Goal: Information Seeking & Learning: Compare options

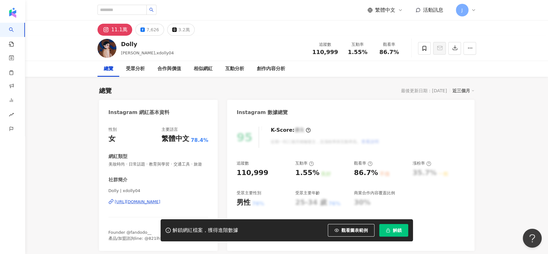
click at [157, 204] on div "https://www.instagram.com/xdolly04/" at bounding box center [138, 202] width 46 height 6
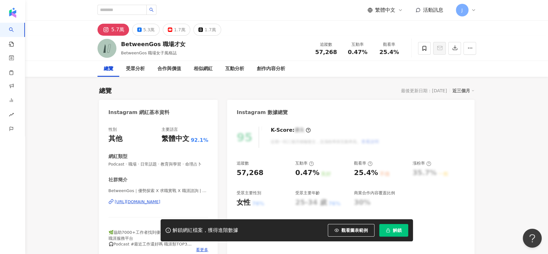
click at [158, 30] on div "5.7萬 5.3萬 1.7萬 1.7萬" at bounding box center [159, 30] width 124 height 12
click at [158, 169] on div "https://www.instagram.com/betweengos/" at bounding box center [138, 202] width 46 height 6
click at [161, 169] on div "https://www.instagram.com/betweengos/" at bounding box center [138, 202] width 46 height 6
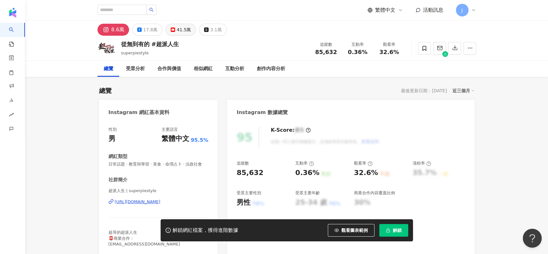
click at [171, 30] on rect at bounding box center [173, 29] width 4 height 3
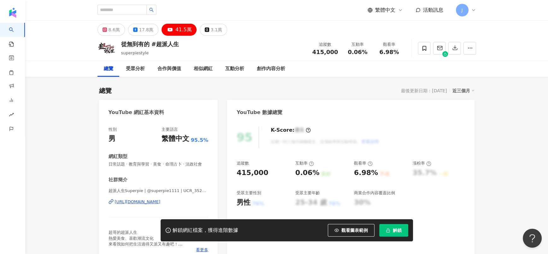
click at [159, 204] on div "https://www.youtube.com/channel/UCR_352pCZIWGrqq8Zt6ap8g" at bounding box center [138, 202] width 46 height 6
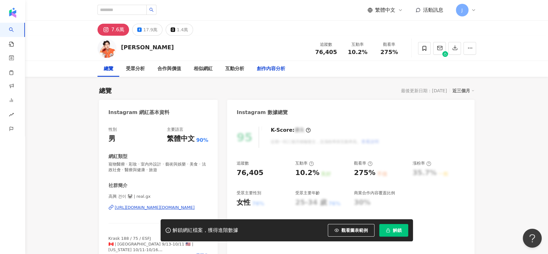
click at [156, 169] on div "https://www.instagram.com/real.gx/" at bounding box center [155, 207] width 80 height 6
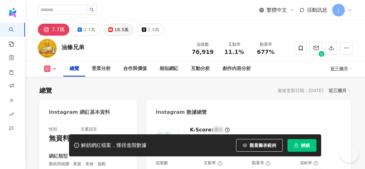
click at [129, 30] on div "18.5萬" at bounding box center [121, 29] width 14 height 9
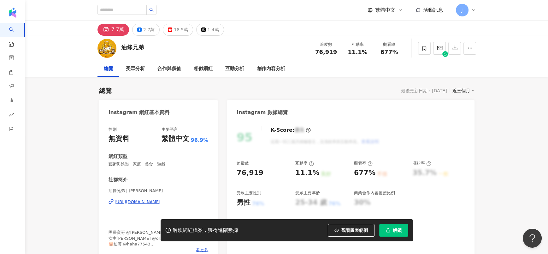
click at [116, 29] on div "7.7萬" at bounding box center [117, 29] width 13 height 9
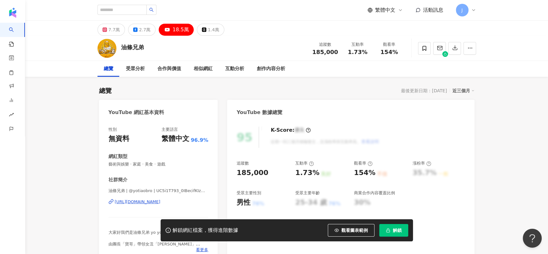
click at [107, 32] on icon at bounding box center [105, 29] width 4 height 4
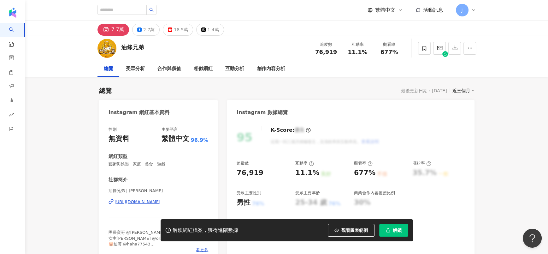
click at [150, 169] on div "https://www.instagram.com/yotiaobro/" at bounding box center [138, 202] width 46 height 6
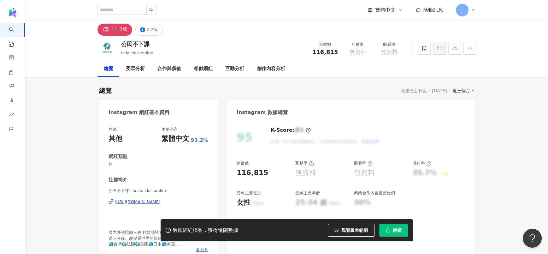
click at [161, 169] on div "[URL][DOMAIN_NAME]" at bounding box center [138, 202] width 46 height 6
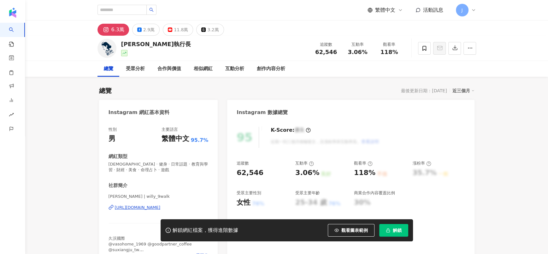
click at [130, 169] on div "[URL][DOMAIN_NAME]" at bounding box center [138, 207] width 46 height 6
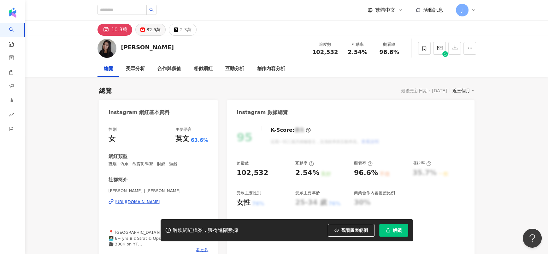
click at [159, 31] on button "32.5萬" at bounding box center [150, 30] width 30 height 12
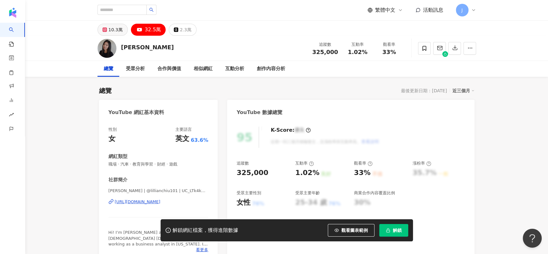
click at [118, 29] on div "10.3萬" at bounding box center [116, 29] width 14 height 9
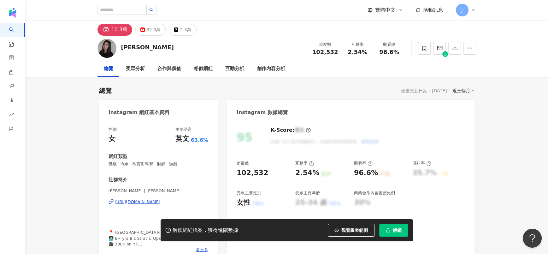
click at [161, 169] on div "https://www.instagram.com/lillian__chiu/" at bounding box center [138, 202] width 46 height 6
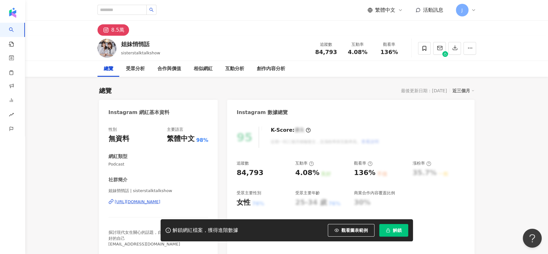
click at [161, 169] on div "[URL][DOMAIN_NAME]" at bounding box center [138, 202] width 46 height 6
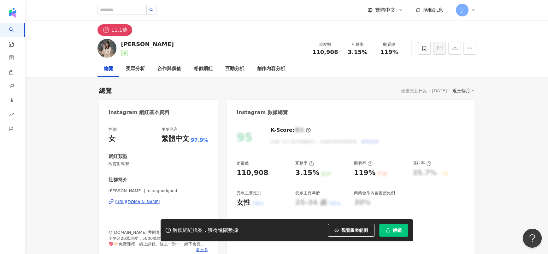
click at [144, 207] on div "吳允婷Mina | minagoodgood https://www.instagram.com/minagoodgood/" at bounding box center [159, 206] width 100 height 37
click at [143, 204] on div "https://www.instagram.com/minagoodgood/" at bounding box center [138, 202] width 46 height 6
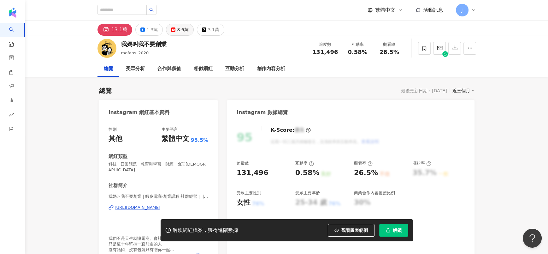
click at [172, 28] on icon at bounding box center [173, 29] width 4 height 4
click at [161, 204] on div "https://www.instagram.com/mofans_2020/" at bounding box center [138, 207] width 46 height 6
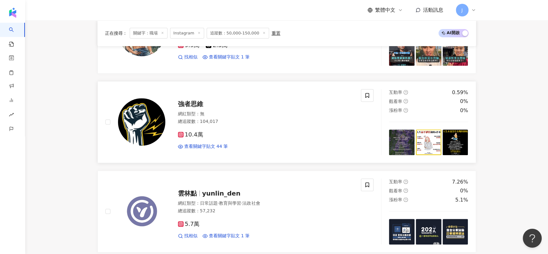
scroll to position [252, 0]
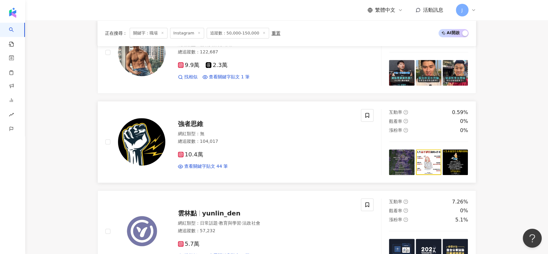
click at [193, 135] on div "強者思維 網紅類型 ： 無 總追蹤數 ： 104,017 10.4萬 查看關鍵字貼文 44 筆" at bounding box center [259, 141] width 188 height 55
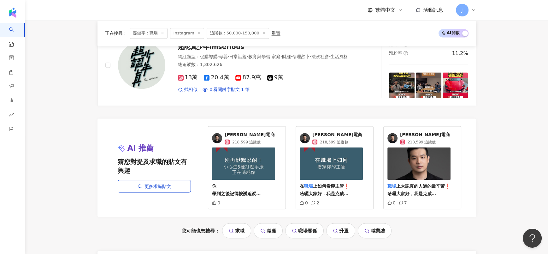
scroll to position [1265, 0]
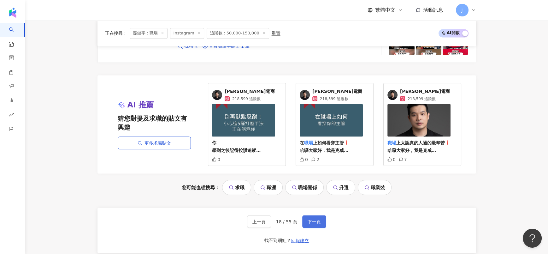
click at [319, 224] on span "下一頁" at bounding box center [314, 221] width 13 height 5
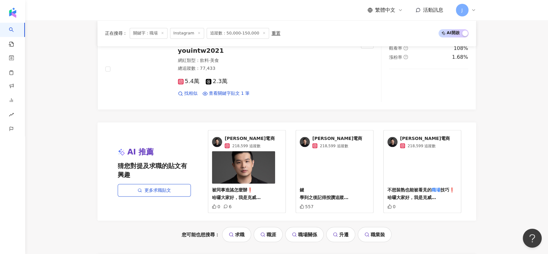
scroll to position [1355, 0]
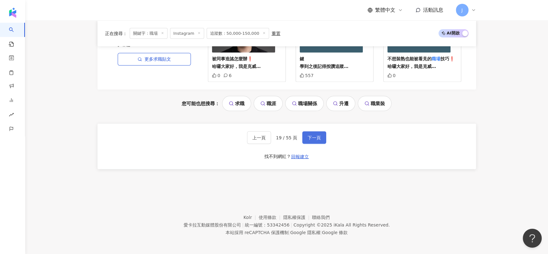
click at [312, 135] on span "下一頁" at bounding box center [314, 137] width 13 height 5
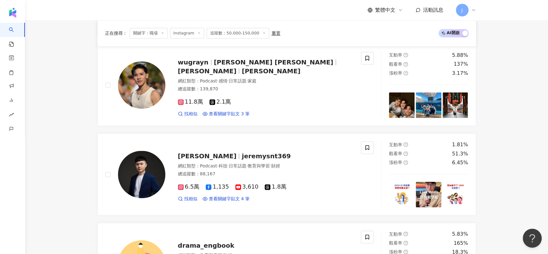
scroll to position [929, 0]
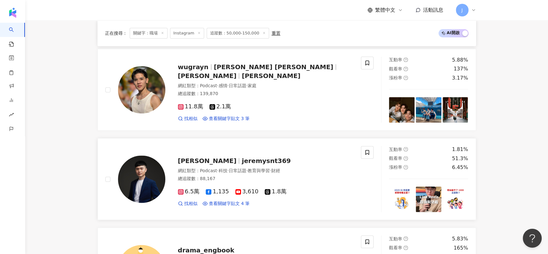
click at [256, 164] on div "Jeremy jeremysnt369" at bounding box center [266, 160] width 176 height 9
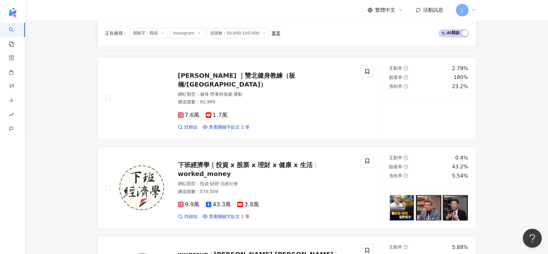
scroll to position [740, 0]
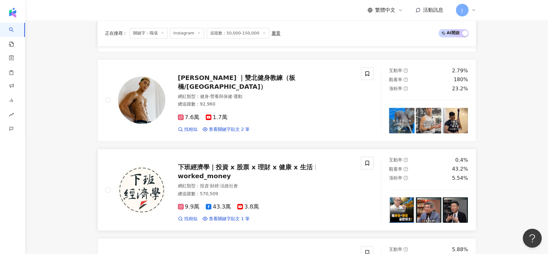
click at [251, 171] on span "下班經濟學｜投資 x 股票 x 理財 x 健康 x 生活" at bounding box center [245, 167] width 135 height 8
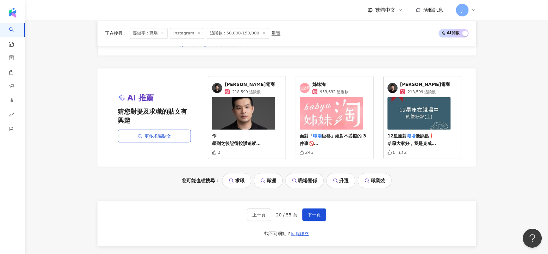
scroll to position [1355, 0]
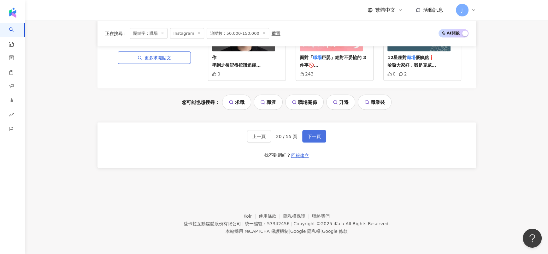
click at [311, 139] on button "下一頁" at bounding box center [314, 136] width 24 height 13
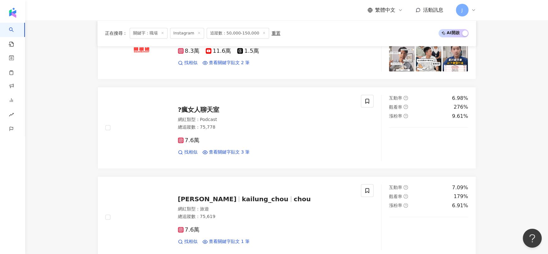
scroll to position [787, 0]
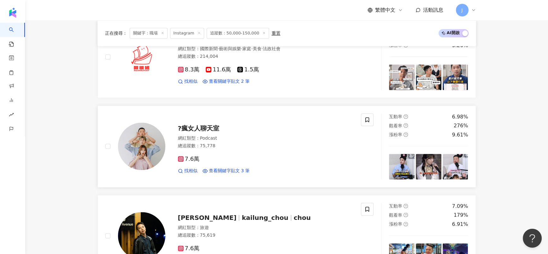
click at [175, 159] on div "?瘋女人聊天室 網紅類型 ： Podcast 總追蹤數 ： 75,778 7.6萬 找相似 查看關鍵字貼文 3 筆" at bounding box center [259, 146] width 188 height 55
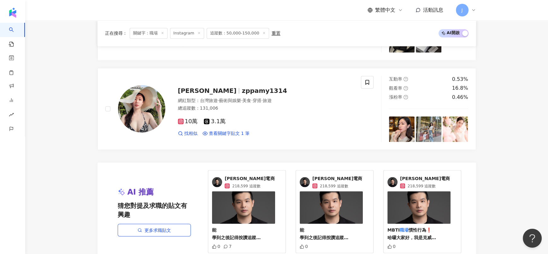
scroll to position [1355, 0]
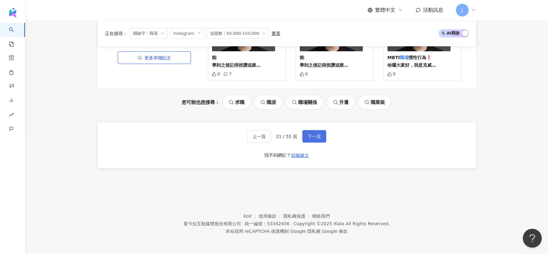
click at [320, 138] on button "下一頁" at bounding box center [314, 136] width 24 height 13
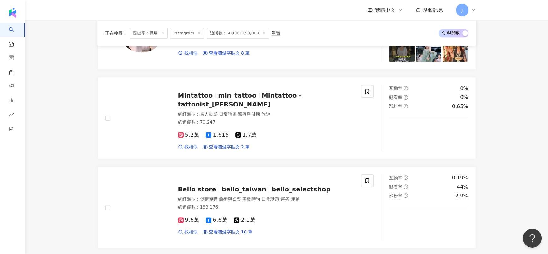
scroll to position [361, 0]
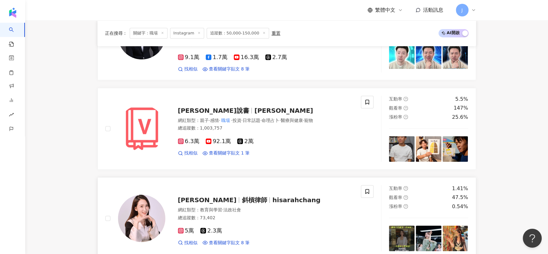
click at [272, 199] on span "hisarahchang" at bounding box center [296, 200] width 48 height 8
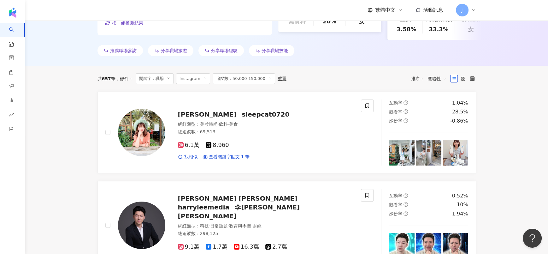
scroll to position [1338, 0]
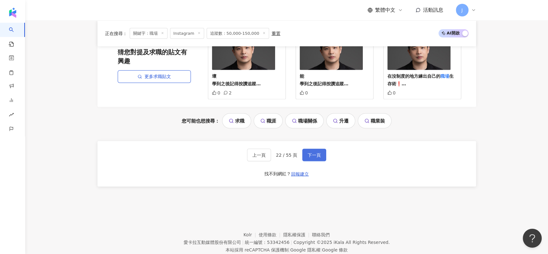
click at [312, 152] on span "下一頁" at bounding box center [314, 154] width 13 height 5
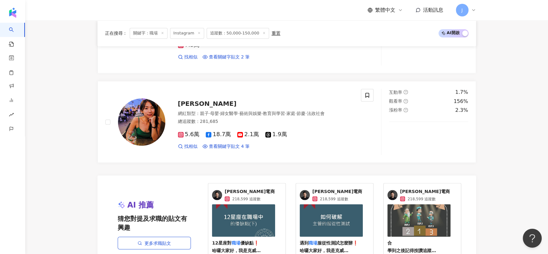
scroll to position [1243, 0]
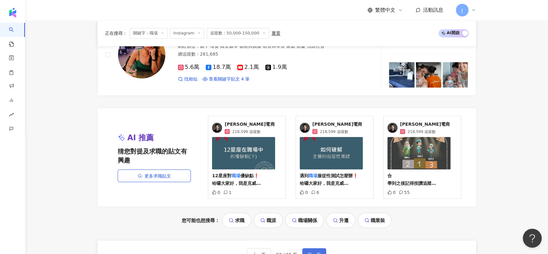
click at [313, 251] on span "下一頁" at bounding box center [314, 253] width 13 height 5
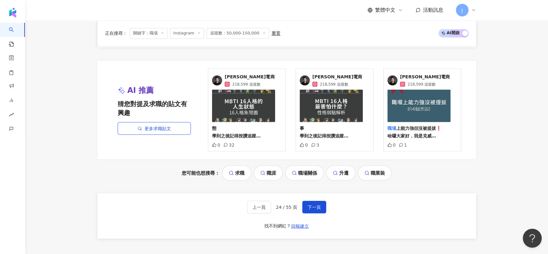
scroll to position [1334, 0]
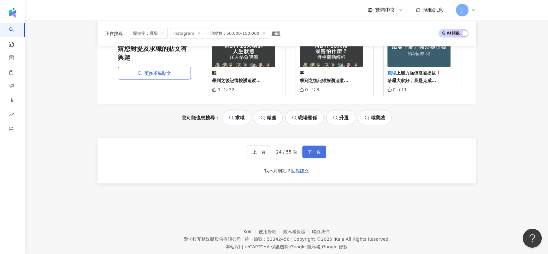
click at [320, 154] on button "下一頁" at bounding box center [314, 151] width 24 height 13
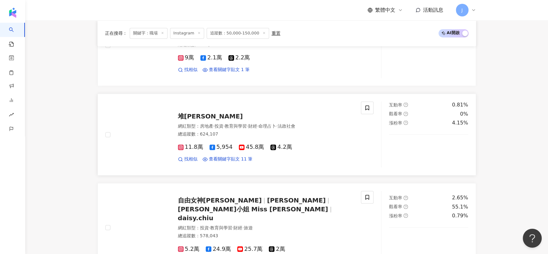
scroll to position [1024, 0]
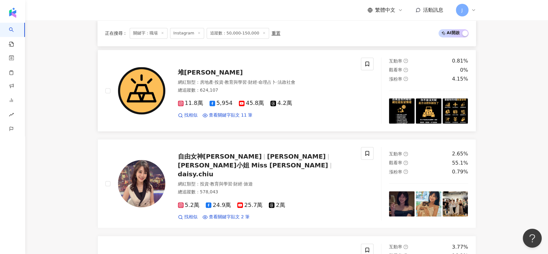
click at [182, 74] on span "堆金積玉" at bounding box center [210, 72] width 65 height 8
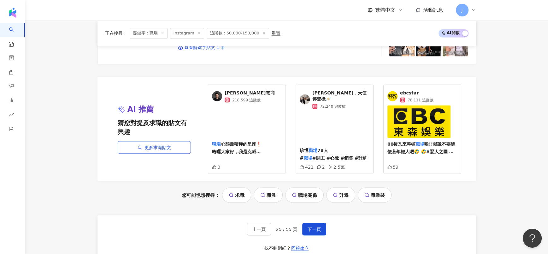
scroll to position [1278, 0]
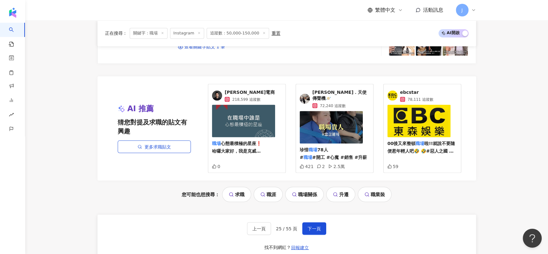
click at [328, 214] on div "上一頁 25 / 55 頁 下一頁 找不到網紅？ 回報建立" at bounding box center [286, 236] width 379 height 45
click at [314, 226] on span "下一頁" at bounding box center [314, 228] width 13 height 5
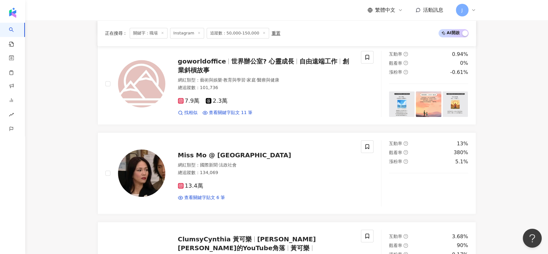
scroll to position [570, 0]
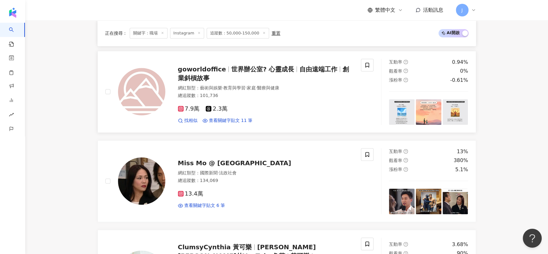
click at [299, 73] on span "自由遠端工作" at bounding box center [318, 69] width 38 height 8
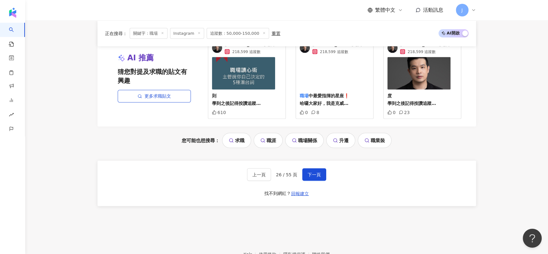
scroll to position [1327, 0]
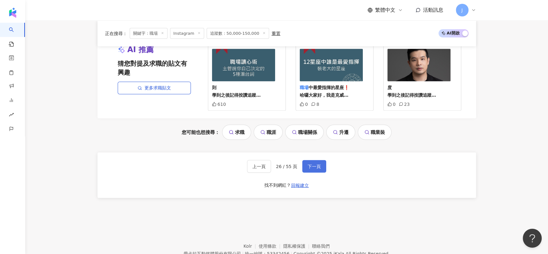
click at [306, 168] on button "下一頁" at bounding box center [314, 166] width 24 height 13
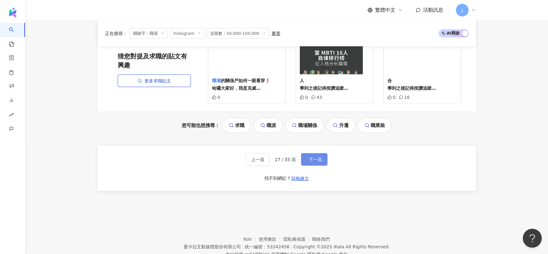
scroll to position [1322, 0]
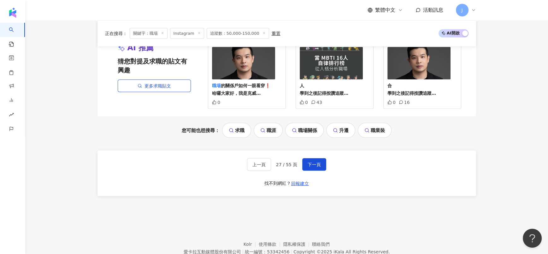
drag, startPoint x: 507, startPoint y: 157, endPoint x: 505, endPoint y: 133, distance: 24.0
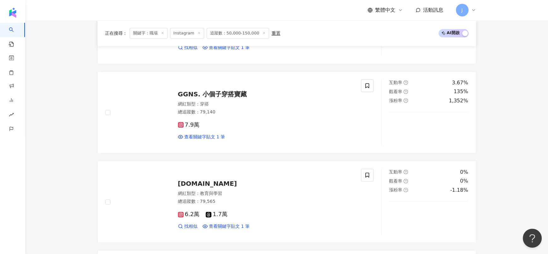
scroll to position [801, 0]
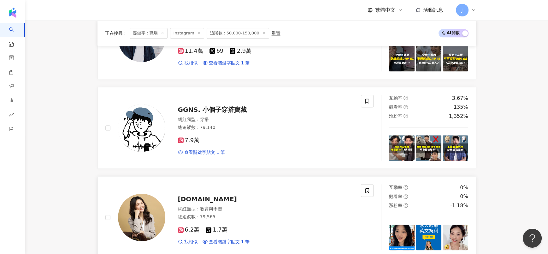
click at [220, 202] on span "simpleenglish.tw" at bounding box center [207, 199] width 59 height 8
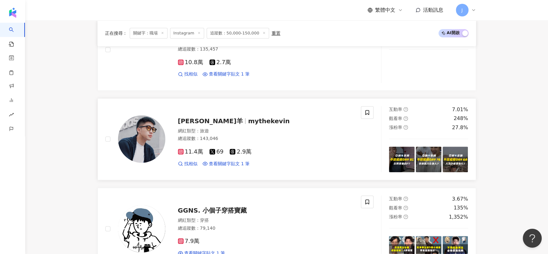
scroll to position [659, 0]
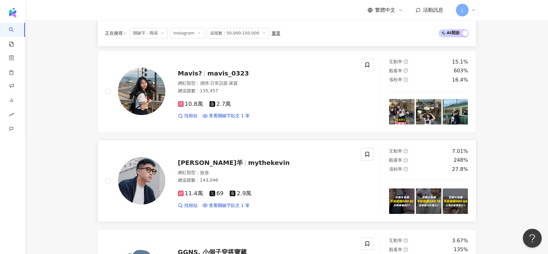
click at [248, 166] on span "mythekevin" at bounding box center [269, 163] width 42 height 8
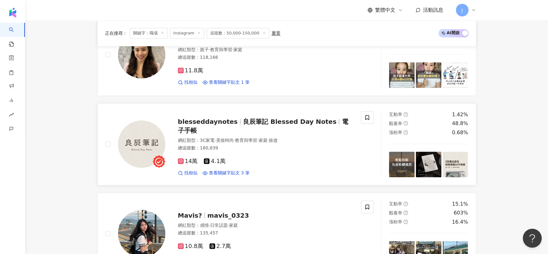
click at [303, 147] on div "總追蹤數 ： 180,839" at bounding box center [266, 148] width 176 height 6
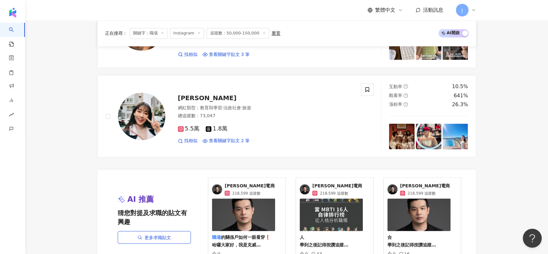
scroll to position [1194, 0]
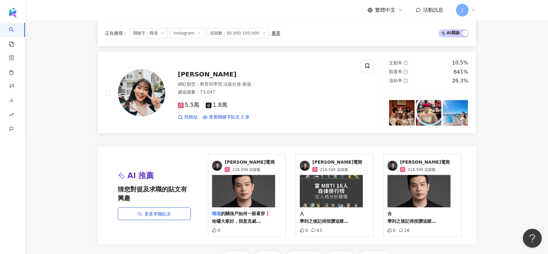
click at [194, 78] on span "Emma" at bounding box center [207, 74] width 59 height 8
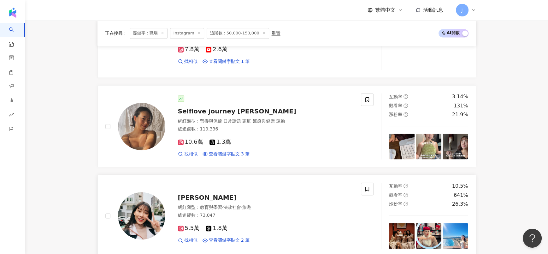
scroll to position [1052, 0]
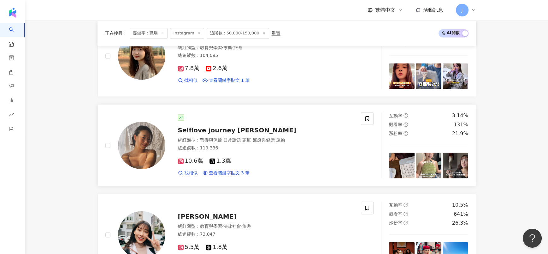
click at [257, 141] on div "Selflove journey 凱凱西 網紅類型 ： 營養與保健 · 日常話題 · 家庭 · 醫療與健康 · 運動 總追蹤數 ： 119,336 10.6萬…" at bounding box center [259, 145] width 188 height 62
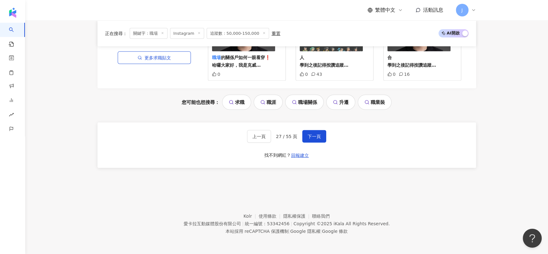
scroll to position [1355, 0]
click at [308, 136] on span "下一頁" at bounding box center [314, 136] width 13 height 5
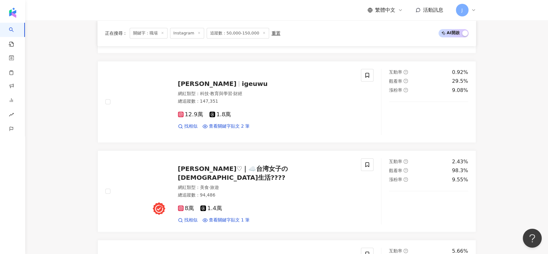
scroll to position [456, 0]
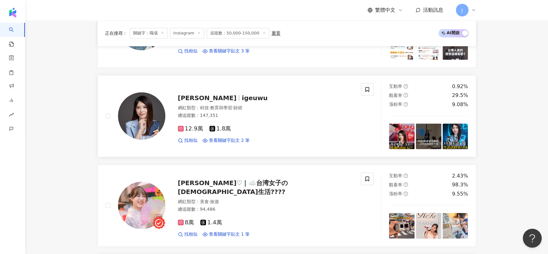
click at [242, 102] on span "igeuwu" at bounding box center [255, 98] width 26 height 8
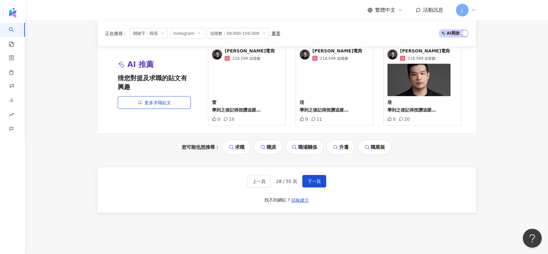
scroll to position [1328, 0]
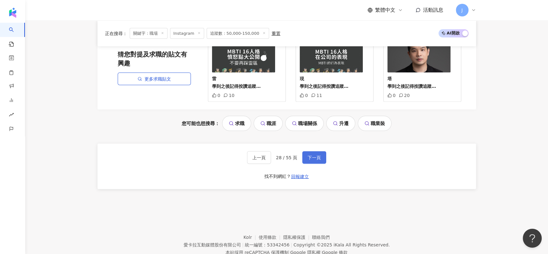
click at [310, 160] on span "下一頁" at bounding box center [314, 157] width 13 height 5
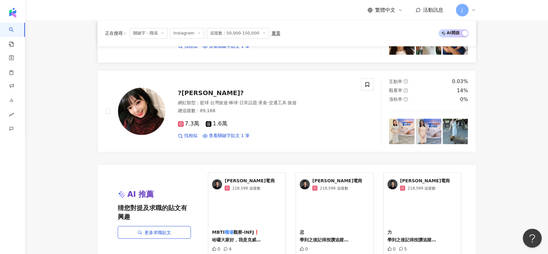
scroll to position [1254, 0]
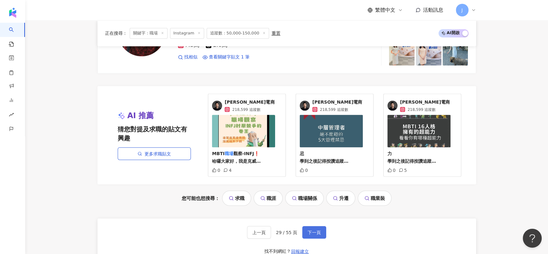
click at [317, 234] on span "下一頁" at bounding box center [314, 231] width 13 height 5
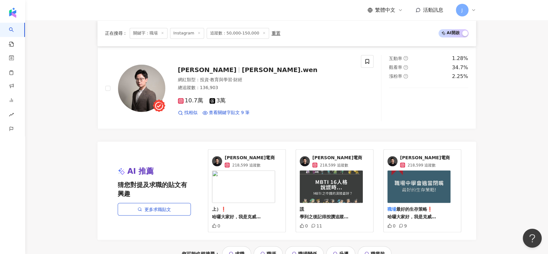
scroll to position [1112, 0]
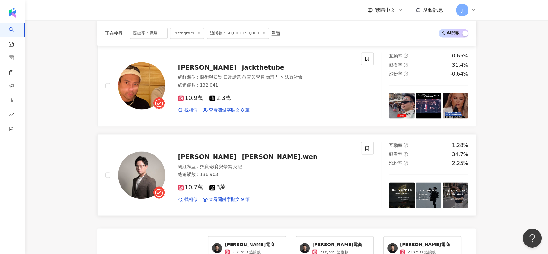
click at [230, 167] on div "亨利溫 henry.wen 網紅類型 ： 投資 · 教育與學習 · 財經 總追蹤數 ： 136,903 10.7萬 3萬 找相似 查看關鍵字貼文 9 筆" at bounding box center [259, 174] width 188 height 55
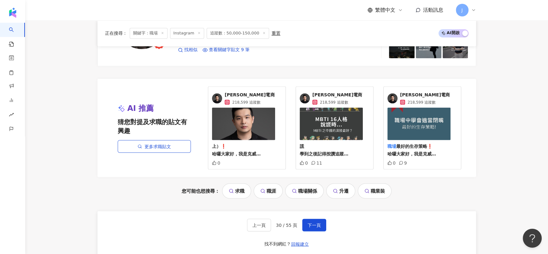
scroll to position [1355, 0]
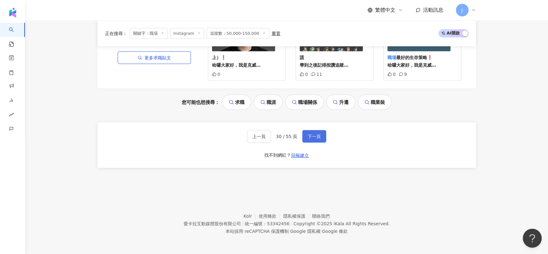
click at [320, 138] on button "下一頁" at bounding box center [314, 136] width 24 height 13
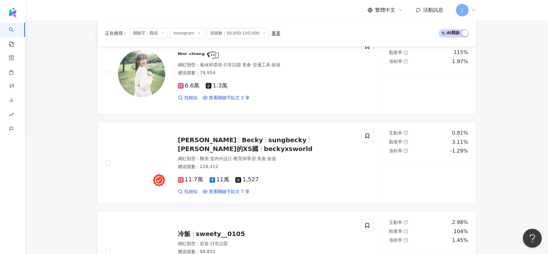
scroll to position [1023, 0]
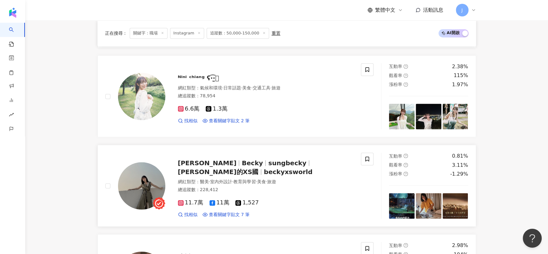
click at [259, 168] on span "貝姬的XS國" at bounding box center [218, 172] width 81 height 8
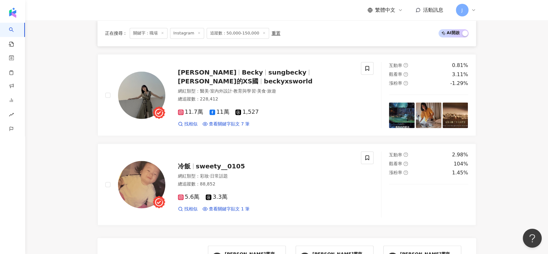
scroll to position [1355, 0]
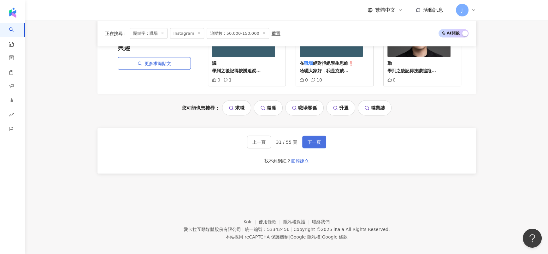
click at [322, 136] on button "下一頁" at bounding box center [314, 142] width 24 height 13
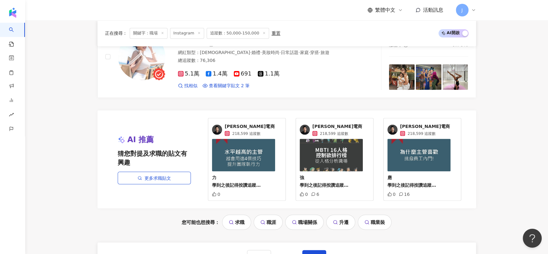
scroll to position [1290, 0]
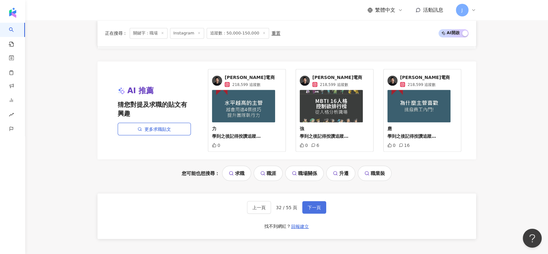
click at [309, 206] on span "下一頁" at bounding box center [314, 206] width 13 height 5
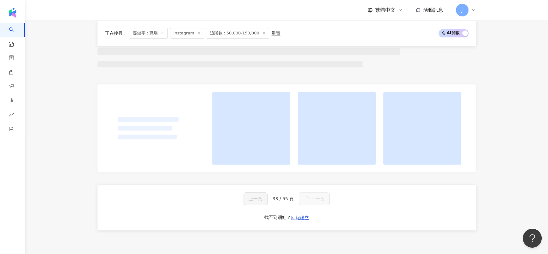
scroll to position [598, 0]
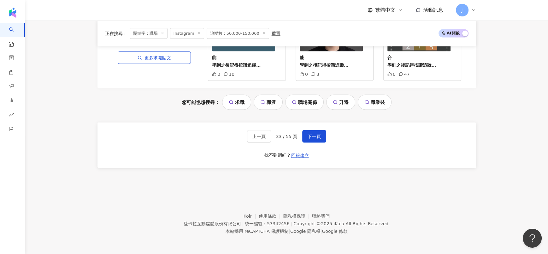
scroll to position [1355, 0]
click at [323, 137] on button "下一頁" at bounding box center [314, 136] width 24 height 13
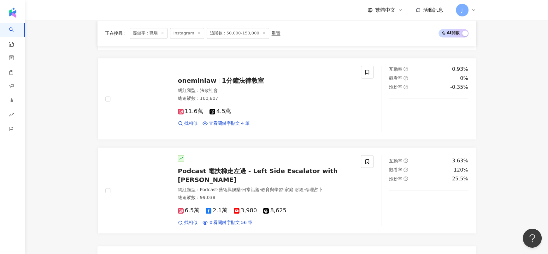
scroll to position [1118, 0]
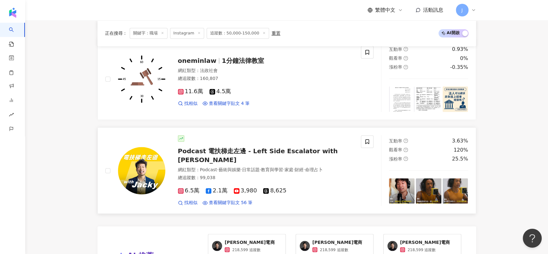
click at [248, 161] on span "Podcast 電扶梯走左邊 - Left Side Escalator with Jacky" at bounding box center [258, 155] width 160 height 16
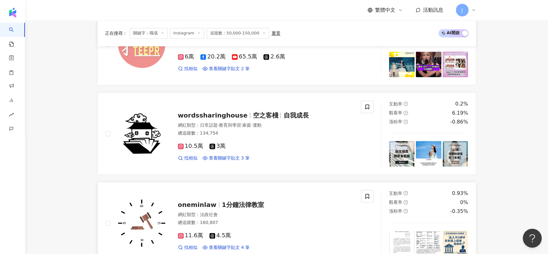
scroll to position [1024, 0]
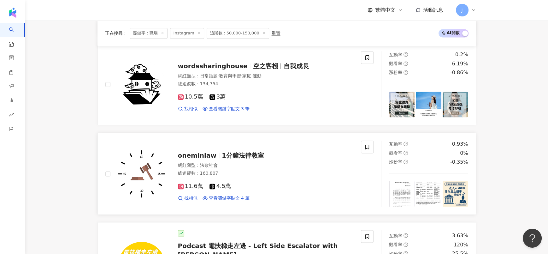
click at [227, 159] on span "1分鐘法律教室" at bounding box center [243, 155] width 42 height 8
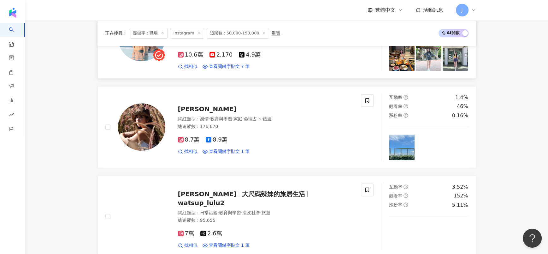
scroll to position [172, 0]
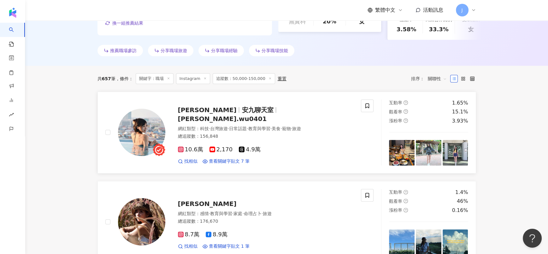
click at [242, 114] on span "安九聊天室" at bounding box center [258, 110] width 32 height 8
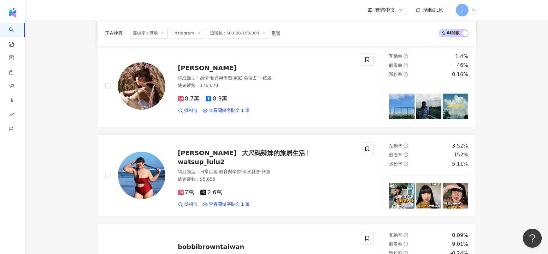
scroll to position [314, 0]
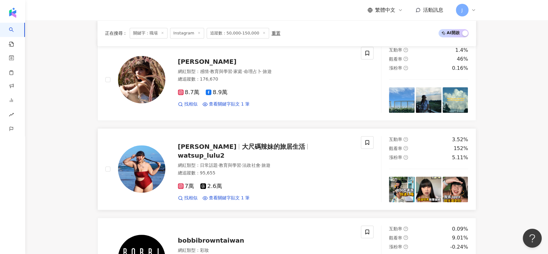
click at [260, 150] on span "大尺碼辣妹的旅居生活" at bounding box center [273, 147] width 63 height 8
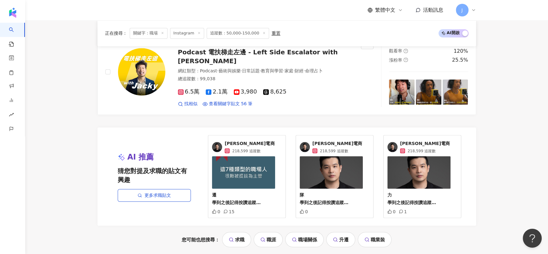
scroll to position [1238, 0]
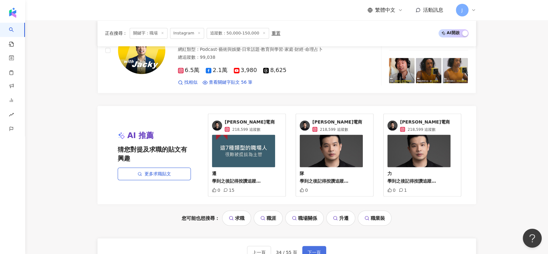
click at [318, 247] on button "下一頁" at bounding box center [314, 251] width 24 height 13
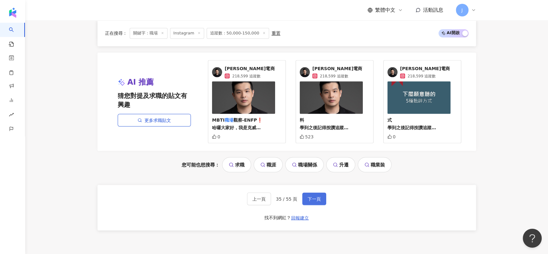
scroll to position [1355, 0]
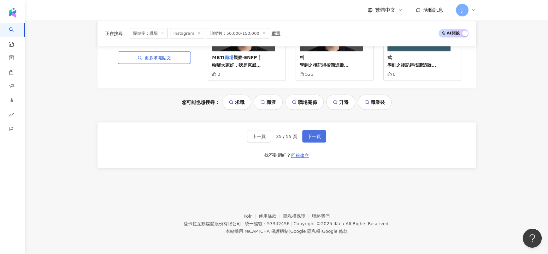
click at [316, 135] on span "下一頁" at bounding box center [314, 136] width 13 height 5
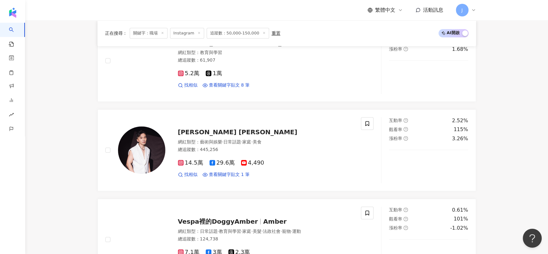
scroll to position [598, 0]
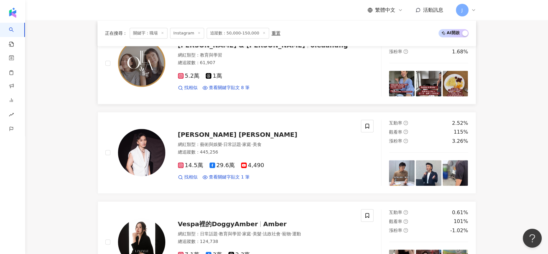
click at [188, 49] on span "Annie & Terrie" at bounding box center [241, 45] width 127 height 8
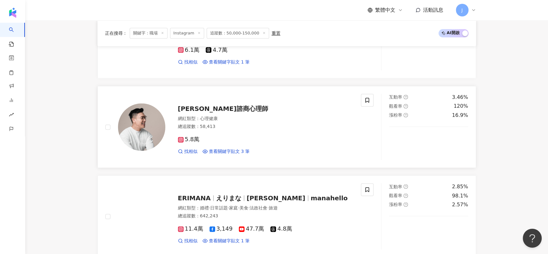
scroll to position [882, 0]
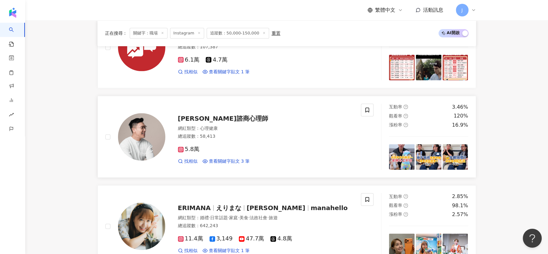
click at [199, 122] on span "黃鼎益諮商心理師" at bounding box center [223, 118] width 90 height 8
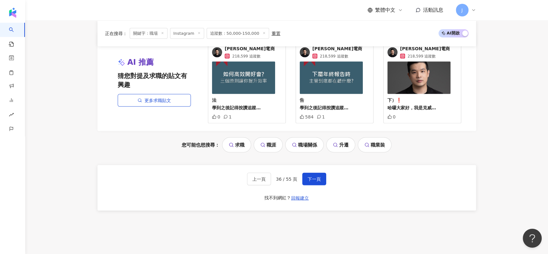
scroll to position [1307, 0]
click at [313, 181] on span "下一頁" at bounding box center [314, 178] width 13 height 5
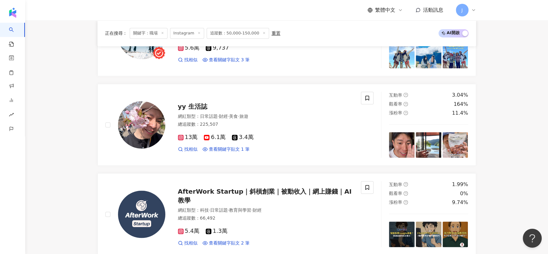
scroll to position [977, 0]
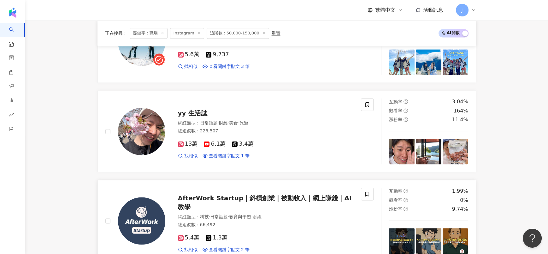
click at [284, 204] on span "AfterWork Startup｜斜槓創業｜被動收入｜網上賺錢｜AI教學" at bounding box center [265, 202] width 174 height 16
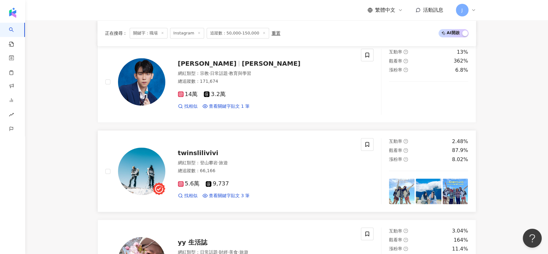
scroll to position [835, 0]
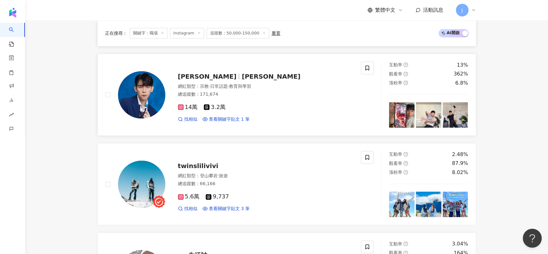
click at [232, 88] on div "劉良成 brian_diandan 網紅類型 ： 宗教 · 日常話題 · 教育與學習 總追蹤數 ： 171,674 14萬 3.2萬 找相似 查看關鍵字貼文 …" at bounding box center [259, 94] width 188 height 55
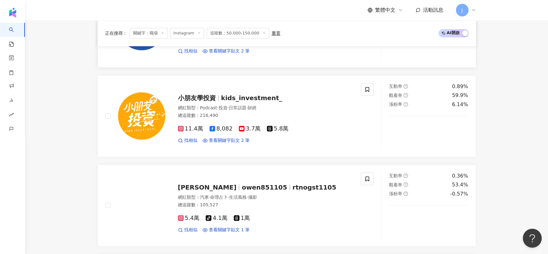
scroll to position [361, 0]
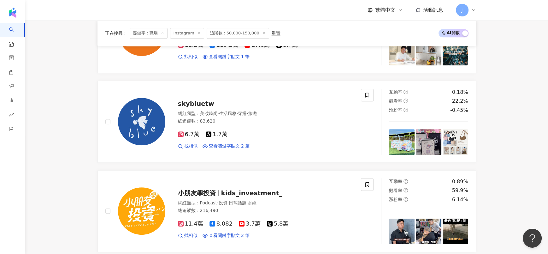
click at [249, 197] on span "kids_investment_" at bounding box center [251, 193] width 61 height 8
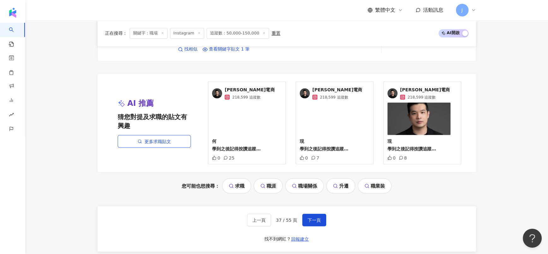
scroll to position [1355, 0]
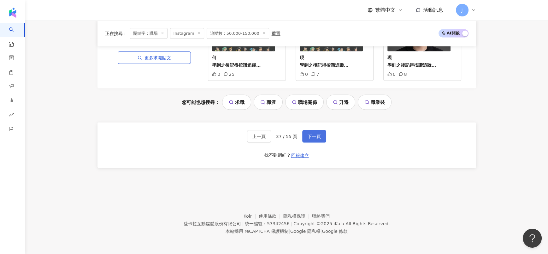
click at [320, 141] on button "下一頁" at bounding box center [314, 136] width 24 height 13
click at [425, 202] on footer "Kolr 使用條款 隱私權保護 聯絡我們 愛卡拉互動媒體股份有限公司 | 統一編號：53342456 | Copyright © 2025 iKala All…" at bounding box center [286, 219] width 523 height 70
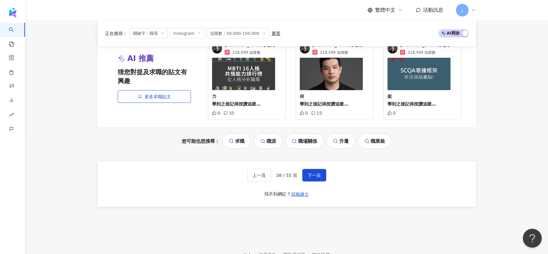
scroll to position [1345, 0]
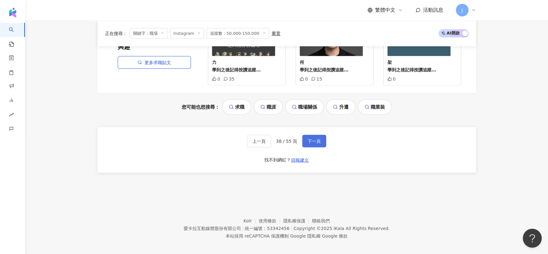
click at [308, 144] on span "下一頁" at bounding box center [314, 140] width 13 height 5
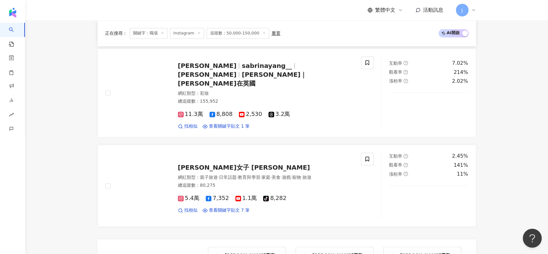
scroll to position [1202, 0]
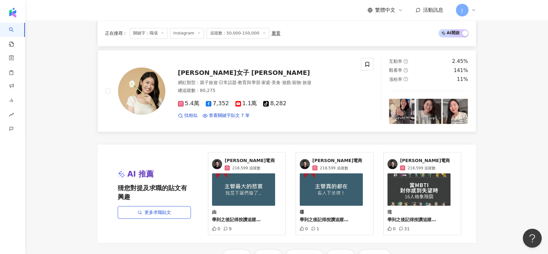
click at [215, 71] on span "杉杉女子 Shana Lin" at bounding box center [244, 73] width 132 height 8
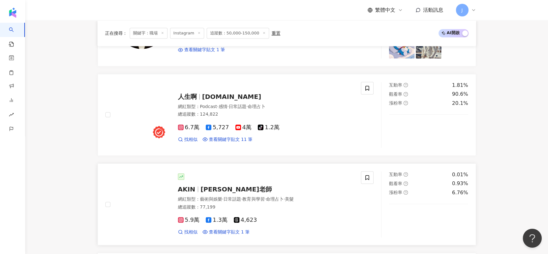
scroll to position [682, 0]
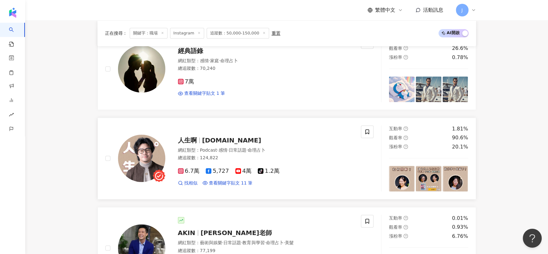
click at [244, 144] on span "whatthefuck.life" at bounding box center [231, 140] width 59 height 8
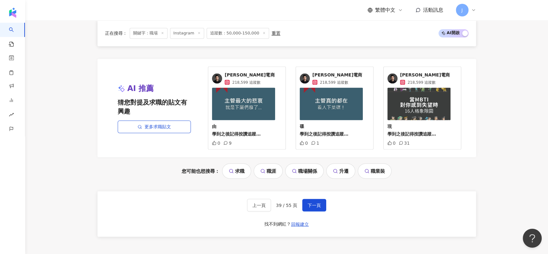
scroll to position [1355, 0]
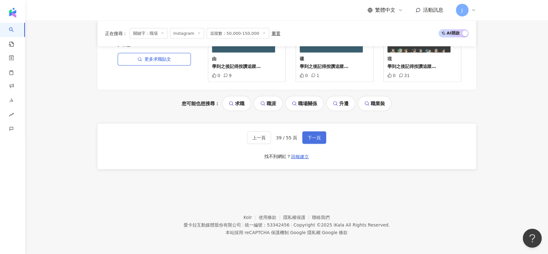
click at [307, 140] on button "下一頁" at bounding box center [314, 137] width 24 height 13
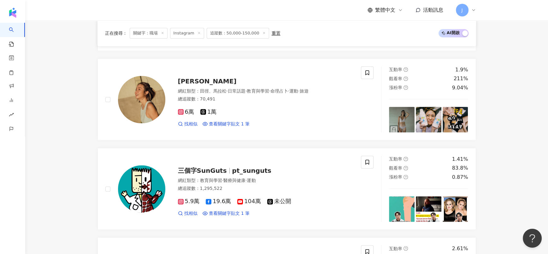
scroll to position [835, 0]
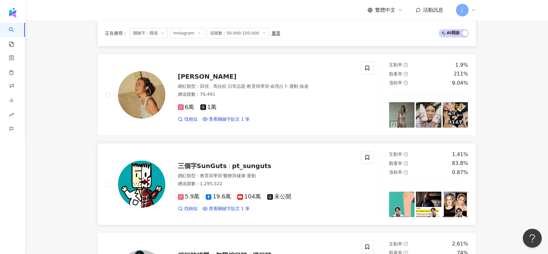
click at [219, 168] on span "三個字SunGuts" at bounding box center [202, 166] width 49 height 8
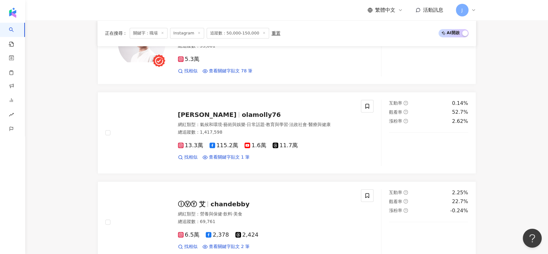
scroll to position [409, 0]
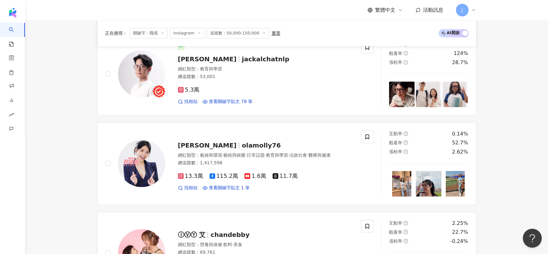
click at [242, 62] on span "jackalchatnlp" at bounding box center [265, 59] width 47 height 8
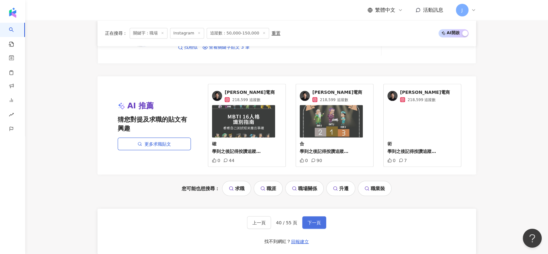
scroll to position [1307, 0]
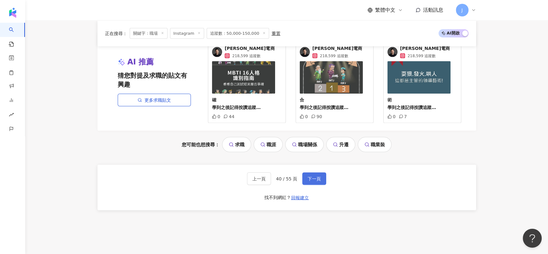
click at [306, 185] on button "下一頁" at bounding box center [314, 178] width 24 height 13
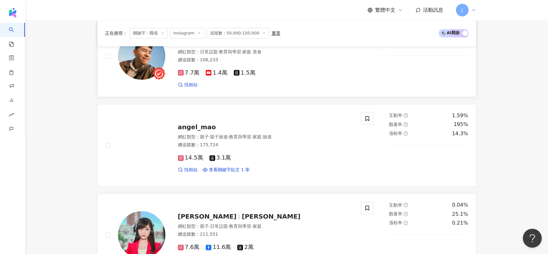
scroll to position [835, 0]
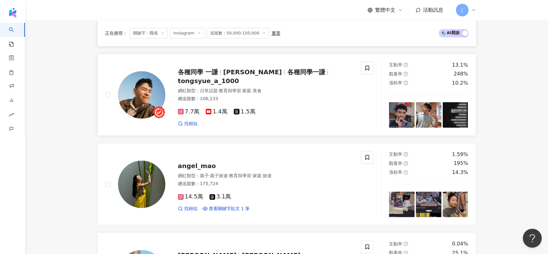
click at [290, 88] on div "各種同學 一謙 一謙 各種同學一謙 tongsyue_a_1000 網紅類型 ： 日常話題 · 教育與學習 · 家庭 · 美食 總追蹤數 ： 106,233 …" at bounding box center [259, 94] width 188 height 64
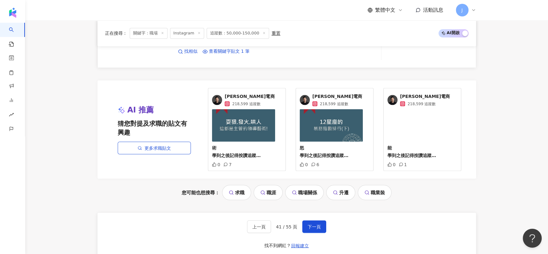
scroll to position [1260, 0]
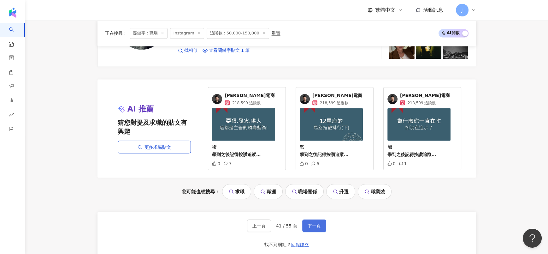
click at [319, 228] on span "下一頁" at bounding box center [314, 225] width 13 height 5
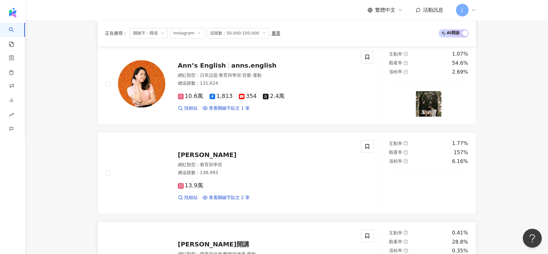
scroll to position [1024, 0]
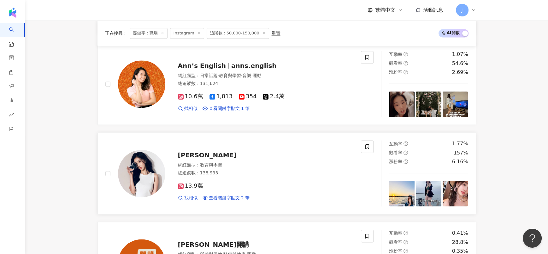
click at [186, 156] on span "黃沛妍" at bounding box center [207, 155] width 59 height 8
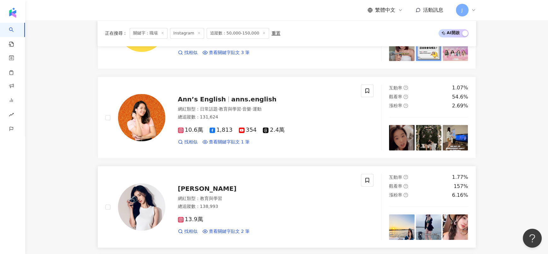
scroll to position [977, 0]
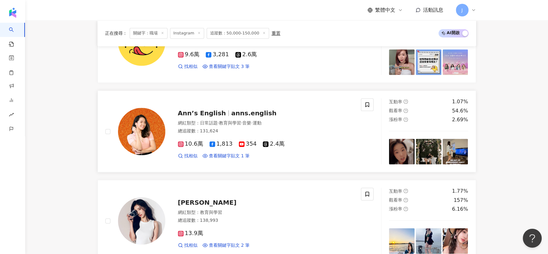
click at [231, 117] on span "anns.english" at bounding box center [253, 113] width 45 height 8
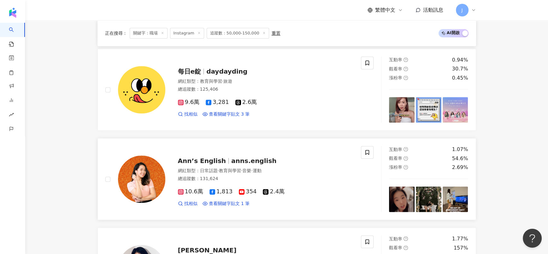
scroll to position [835, 0]
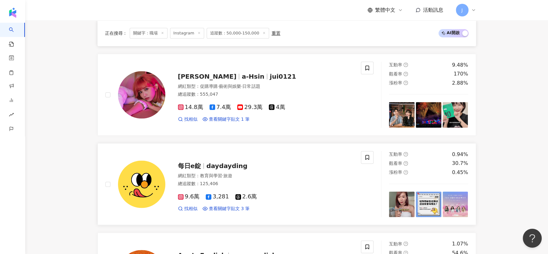
click at [230, 169] on span "daydayding" at bounding box center [226, 166] width 41 height 8
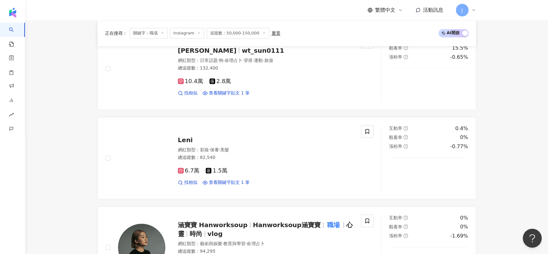
scroll to position [598, 0]
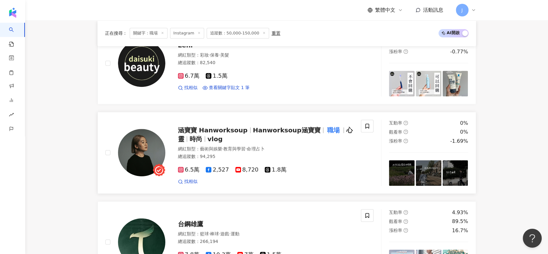
click at [310, 150] on div "涵寶寶 Hanworksoup Hanworksoup涵寶寶 職場 心靈 時尚 vlog 網紅類型 ： 藝術與娛樂 · 教育與學習 · 命理占卜 總追蹤數 ：…" at bounding box center [259, 152] width 188 height 64
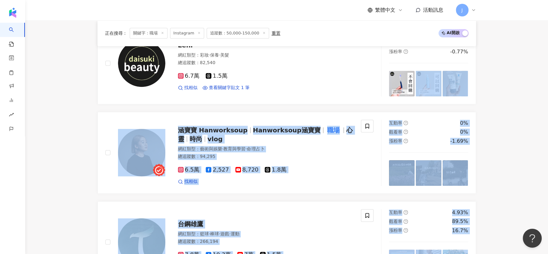
drag, startPoint x: 546, startPoint y: 113, endPoint x: 554, endPoint y: 230, distance: 117.3
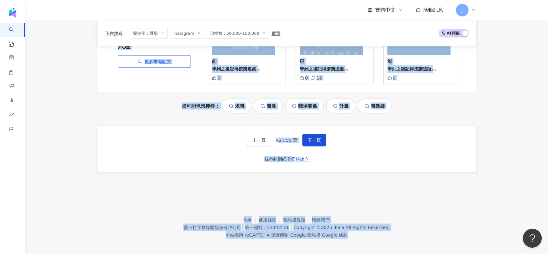
scroll to position [1355, 0]
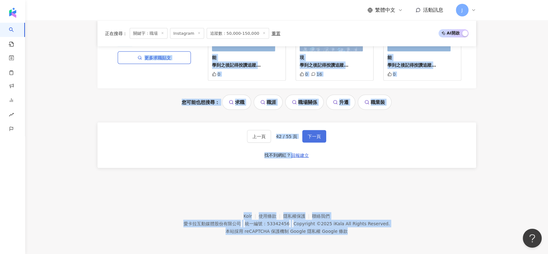
click at [316, 138] on span "下一頁" at bounding box center [314, 136] width 13 height 5
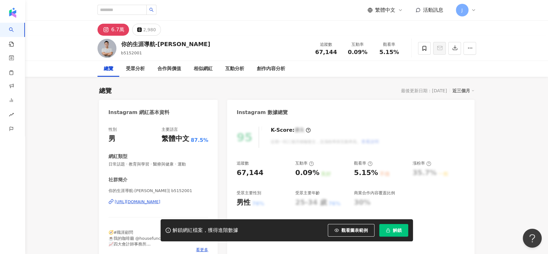
click at [125, 169] on div "[URL][DOMAIN_NAME]" at bounding box center [138, 202] width 46 height 6
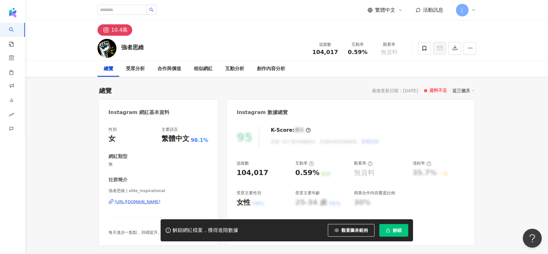
click at [142, 204] on div "https://www.instagram.com/elite_inspirational/" at bounding box center [138, 202] width 46 height 6
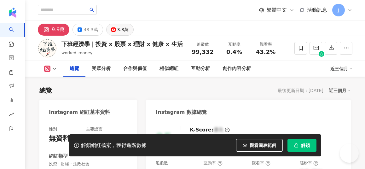
click at [116, 28] on icon at bounding box center [113, 29] width 4 height 4
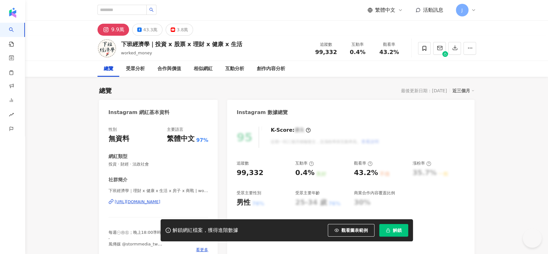
click at [109, 29] on icon at bounding box center [106, 30] width 8 height 8
click at [152, 169] on div "https://www.instagram.com/worked_money/" at bounding box center [138, 202] width 46 height 6
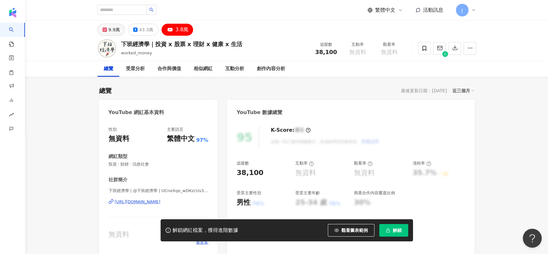
click at [118, 30] on div "9.9萬" at bounding box center [114, 29] width 11 height 9
click at [161, 169] on div "https://www.youtube.com/channel/UCneXqe_wDKzcUs3Yy9m24bA" at bounding box center [138, 202] width 46 height 6
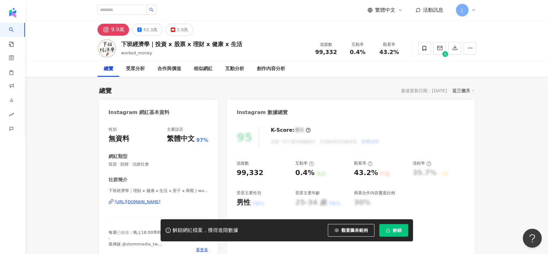
click at [161, 169] on div "https://www.instagram.com/worked_money/" at bounding box center [138, 202] width 46 height 6
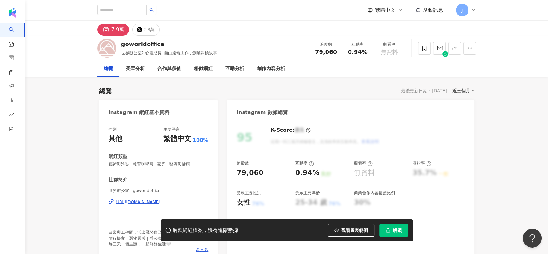
drag, startPoint x: 172, startPoint y: 201, endPoint x: 300, endPoint y: 7, distance: 232.3
click at [161, 169] on div "[URL][DOMAIN_NAME]" at bounding box center [138, 202] width 46 height 6
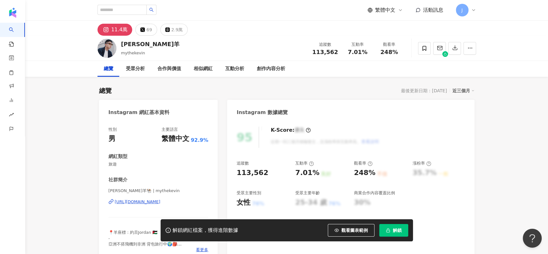
click at [158, 169] on div "https://www.instagram.com/mythekevin/" at bounding box center [138, 202] width 46 height 6
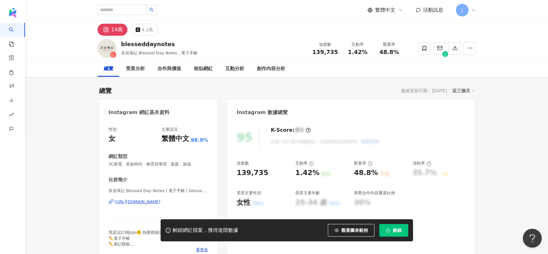
click at [143, 203] on div "https://www.instagram.com/blesseddaynotes/" at bounding box center [138, 202] width 46 height 6
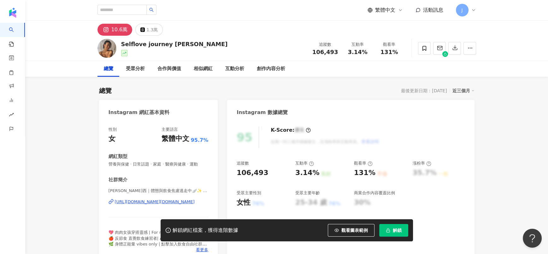
click at [125, 169] on div "[URL][DOMAIN_NAME][DOMAIN_NAME]" at bounding box center [155, 202] width 80 height 6
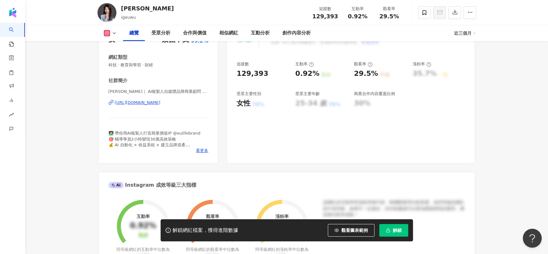
scroll to position [47, 0]
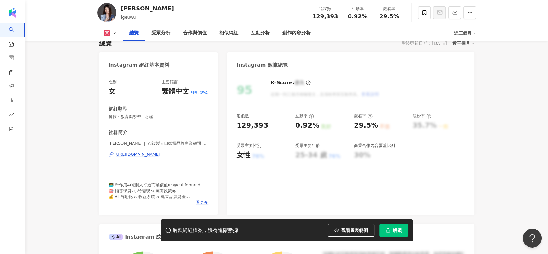
click at [161, 155] on div "[URL][DOMAIN_NAME]" at bounding box center [138, 154] width 46 height 6
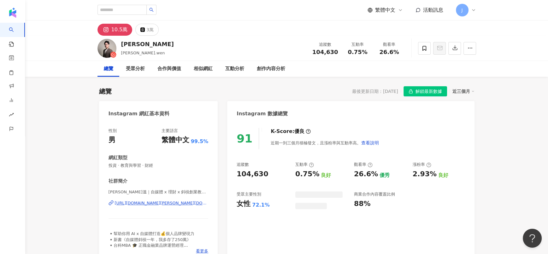
click at [165, 169] on div "https://www.instagram.com/henry.wen/" at bounding box center [162, 203] width 94 height 6
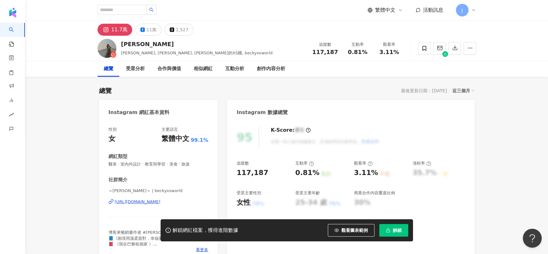
click at [151, 169] on div "[URL][DOMAIN_NAME]" at bounding box center [138, 202] width 46 height 6
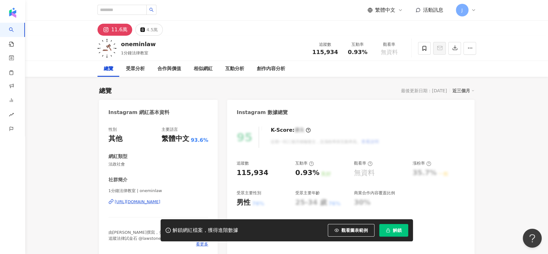
click at [161, 169] on div "https://www.instagram.com/oneminlaw/" at bounding box center [138, 202] width 46 height 6
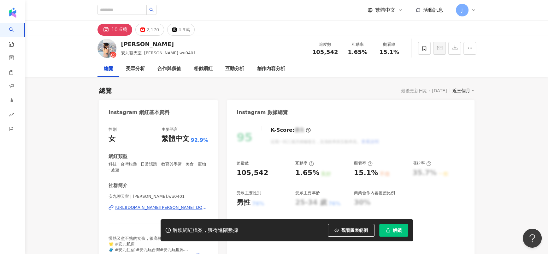
click at [178, 169] on div "https://www.instagram.com/angel.wu0401/" at bounding box center [162, 207] width 94 height 6
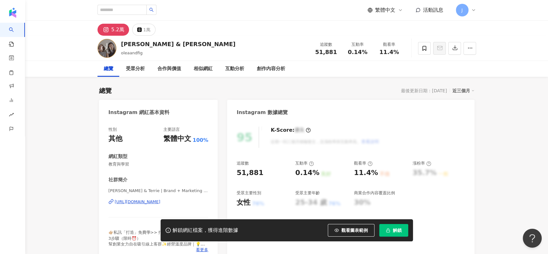
click at [161, 169] on div "https://www.instagram.com/oleaandfig/" at bounding box center [138, 202] width 46 height 6
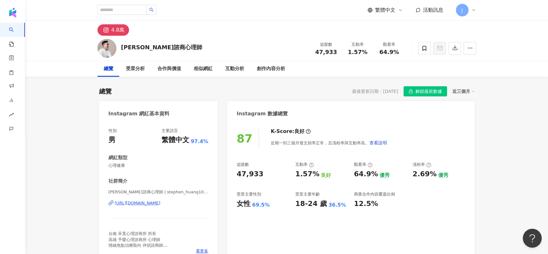
click at [145, 169] on div "[URL][DOMAIN_NAME]" at bounding box center [138, 203] width 46 height 6
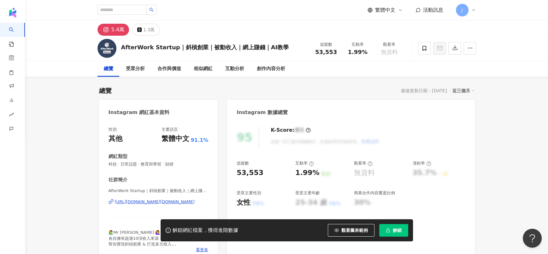
click at [166, 169] on div "[URL][DOMAIN_NAME][DOMAIN_NAME]" at bounding box center [155, 202] width 80 height 6
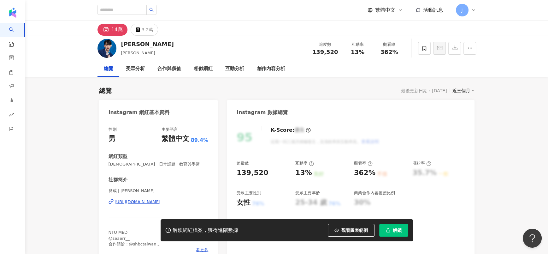
click at [144, 169] on div "https://www.instagram.com/brian_diandan/" at bounding box center [138, 202] width 46 height 6
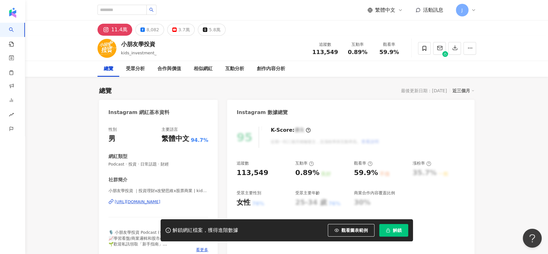
click at [161, 169] on div "[URL][DOMAIN_NAME]" at bounding box center [138, 202] width 46 height 6
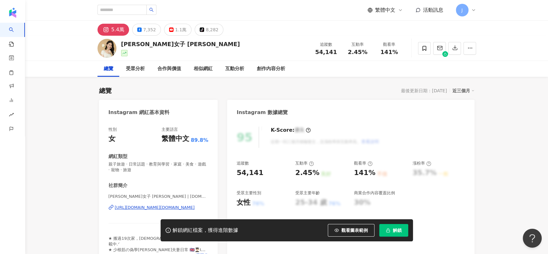
click at [123, 169] on div "杉杉女子 Shana Lin | shanalin.tw https://www.instagram.com/shanalin.tw/" at bounding box center [159, 211] width 100 height 37
click at [175, 169] on div "https://www.instagram.com/shanalin.tw/" at bounding box center [155, 207] width 80 height 6
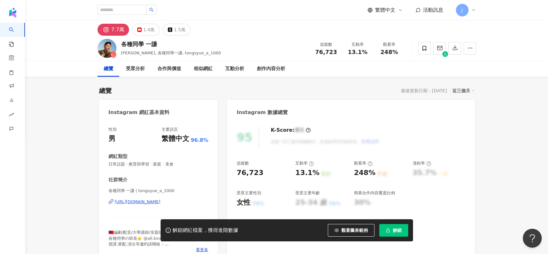
click at [144, 169] on div "https://www.instagram.com/tongsyue_a_1000/" at bounding box center [138, 202] width 46 height 6
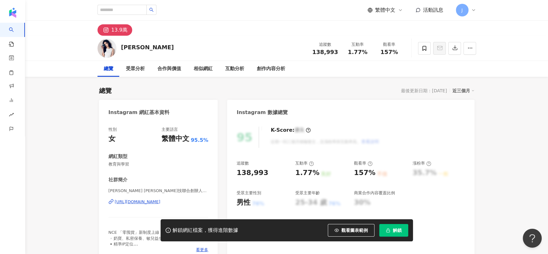
click at [161, 169] on div "https://www.instagram.com/lulu_h115/" at bounding box center [138, 202] width 46 height 6
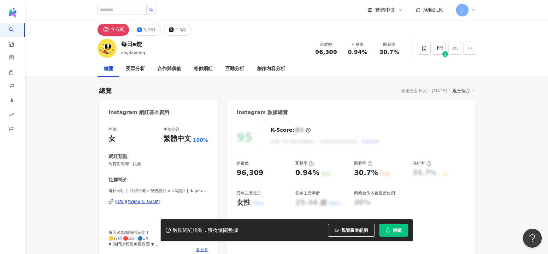
click at [159, 169] on div "https://www.instagram.com/daydayding/" at bounding box center [138, 202] width 46 height 6
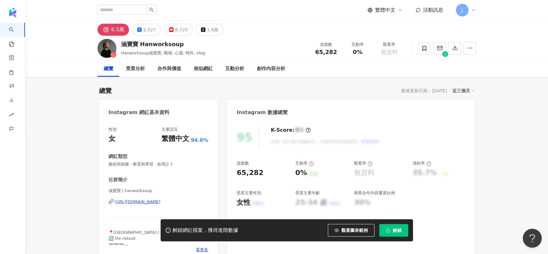
click at [161, 169] on div "https://www.instagram.com/hanworksoup/" at bounding box center [138, 202] width 46 height 6
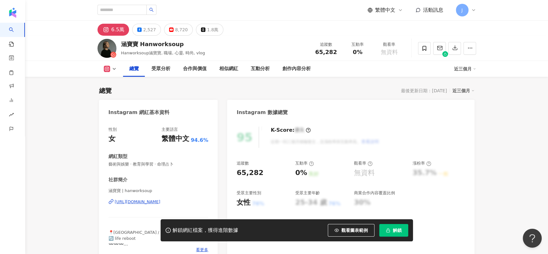
scroll to position [95, 0]
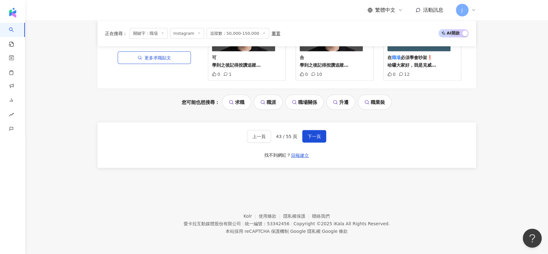
click at [63, 212] on footer "Kolr 使用條款 隱私權保護 聯絡我們 愛[PERSON_NAME]互動媒體股份有限公司 | 統一編號：53342456 | Copyright © 202…" at bounding box center [286, 219] width 523 height 70
click at [488, 194] on footer "Kolr 使用條款 隱私權保護 聯絡我們 愛卡拉互動媒體股份有限公司 | 統一編號：53342456 | Copyright © 2025 iKala All…" at bounding box center [286, 219] width 523 height 70
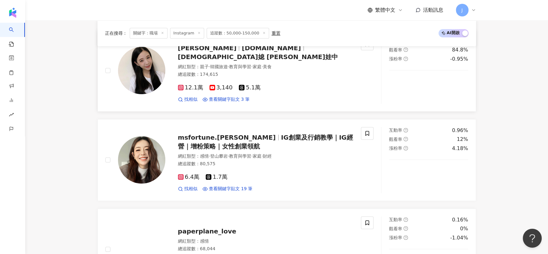
scroll to position [503, 0]
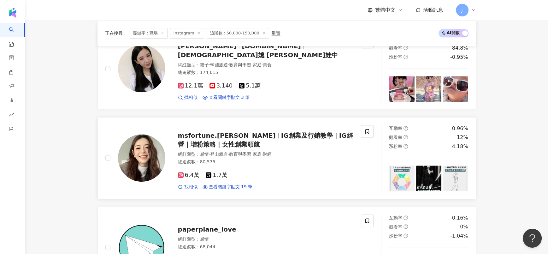
click at [219, 146] on div "msfortune.carol IG創業及行銷教學｜IG經營｜增粉策略｜女性創業領航" at bounding box center [266, 140] width 176 height 18
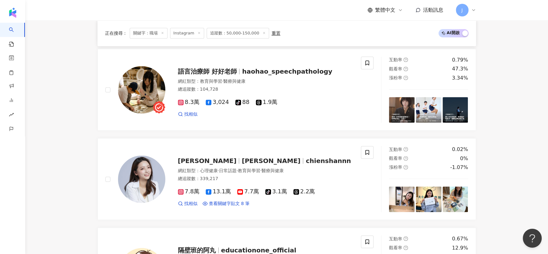
scroll to position [977, 0]
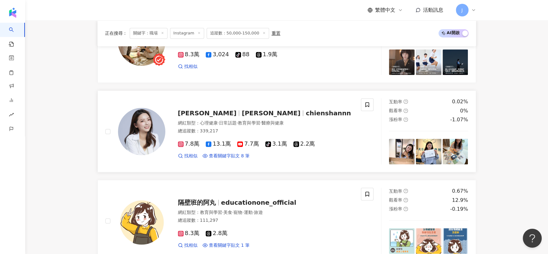
click at [306, 117] on span "chienshannn" at bounding box center [328, 113] width 45 height 8
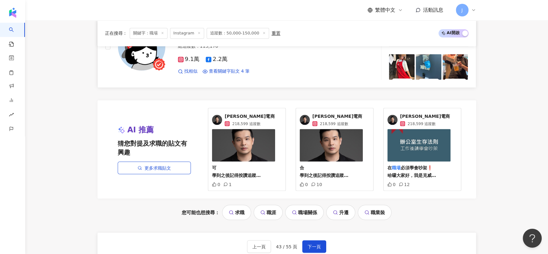
scroll to position [1260, 0]
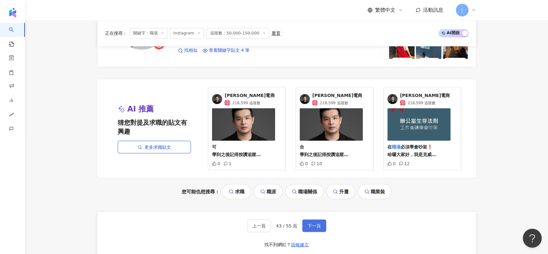
click at [312, 227] on button "下一頁" at bounding box center [314, 225] width 24 height 13
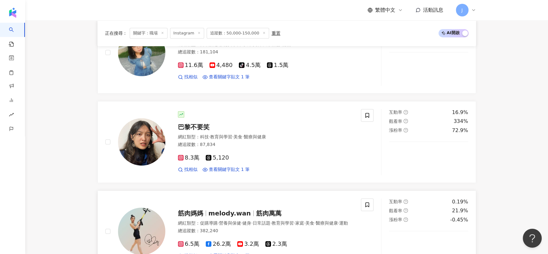
scroll to position [409, 0]
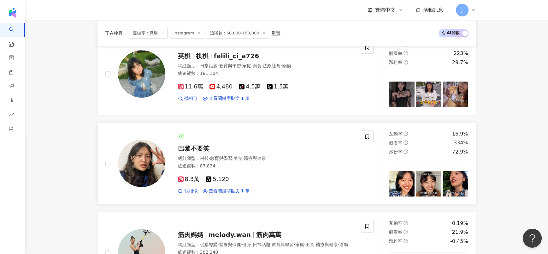
click at [186, 152] on span "巴黎不要笑" at bounding box center [194, 148] width 32 height 8
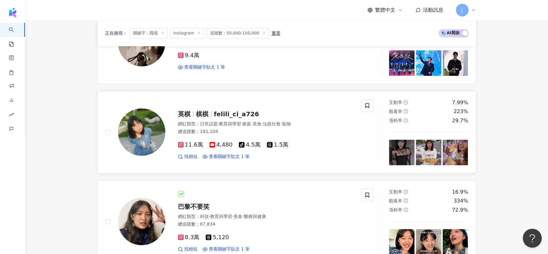
scroll to position [314, 0]
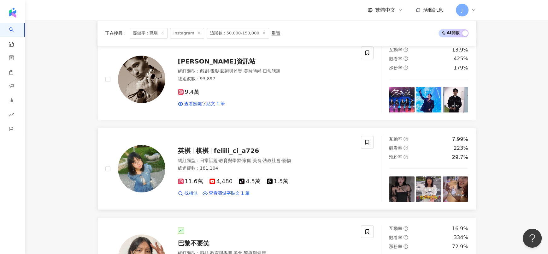
click at [227, 154] on span "felili_ci_a726" at bounding box center [236, 151] width 45 height 8
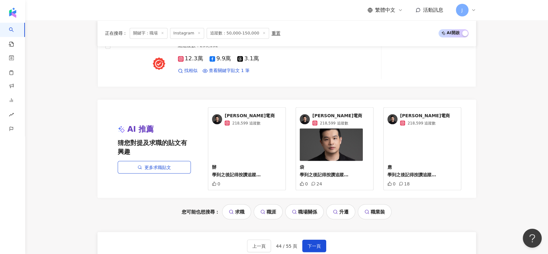
scroll to position [1260, 0]
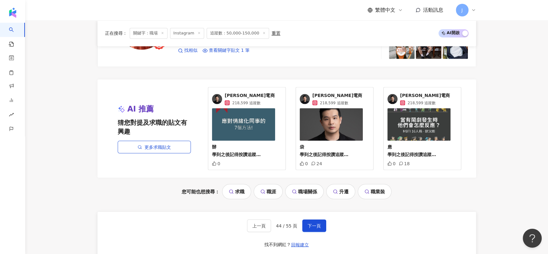
drag, startPoint x: 315, startPoint y: 231, endPoint x: 313, endPoint y: 219, distance: 12.1
click at [314, 228] on span "下一頁" at bounding box center [314, 225] width 13 height 5
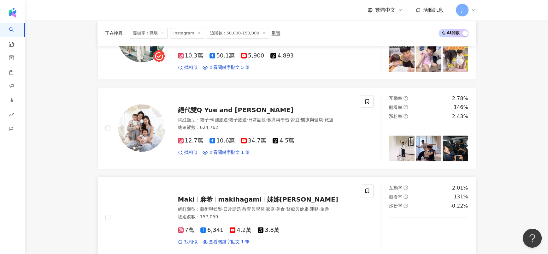
scroll to position [800, 0]
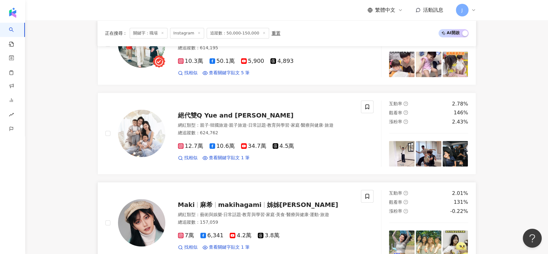
click at [258, 204] on span "makihagami" at bounding box center [242, 205] width 49 height 8
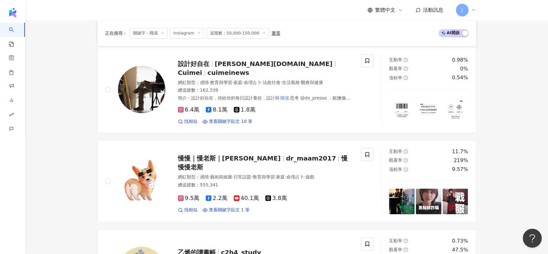
scroll to position [327, 0]
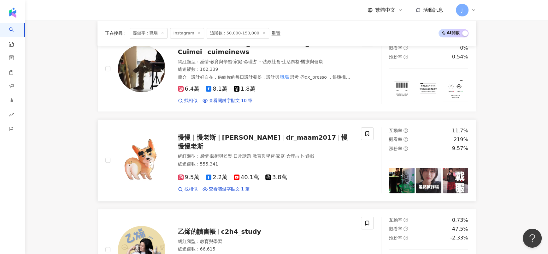
click at [286, 141] on span "dr_maam2017" at bounding box center [311, 137] width 50 height 8
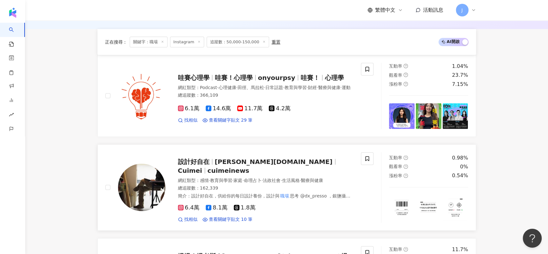
scroll to position [138, 0]
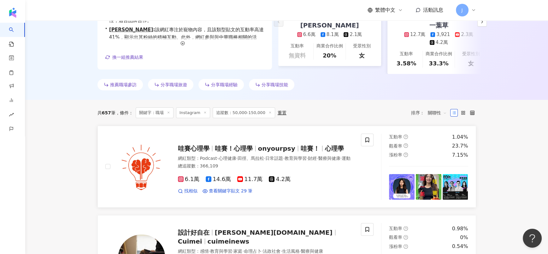
click at [278, 152] on span "onyourpsy" at bounding box center [276, 148] width 37 height 8
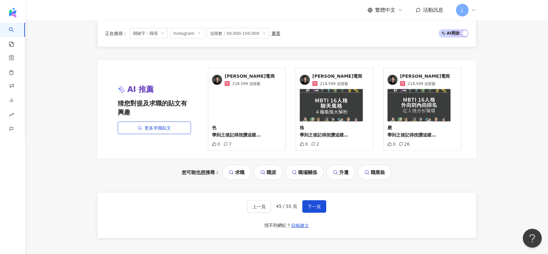
scroll to position [1321, 0]
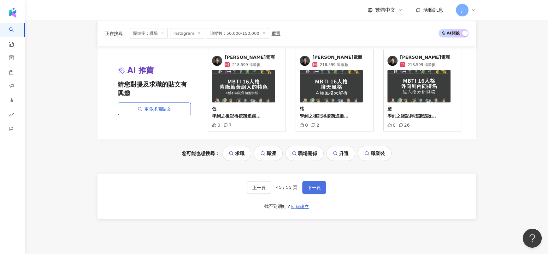
click at [309, 187] on button "下一頁" at bounding box center [314, 187] width 24 height 13
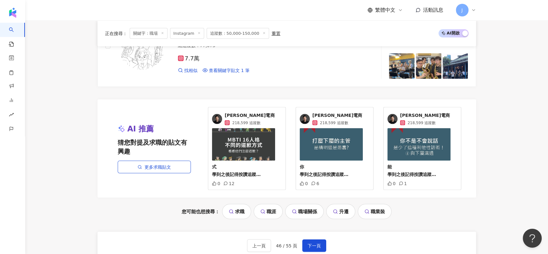
scroll to position [1355, 0]
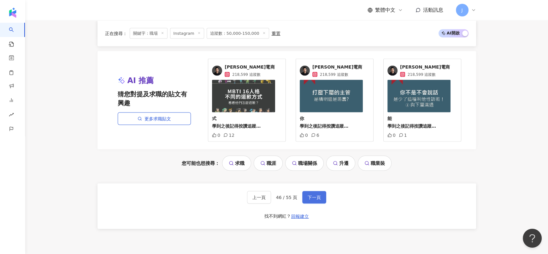
click at [310, 200] on span "下一頁" at bounding box center [314, 197] width 13 height 5
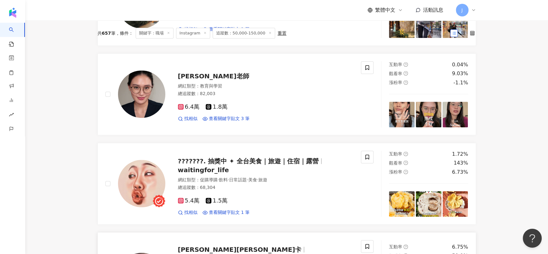
scroll to position [200, 0]
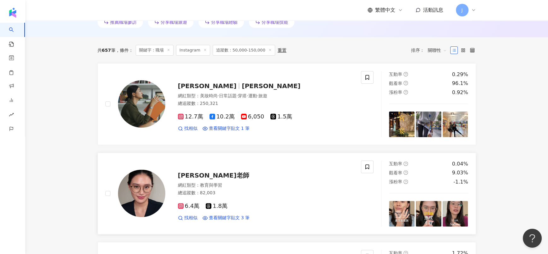
click at [203, 179] on div "[PERSON_NAME]老師" at bounding box center [266, 175] width 176 height 9
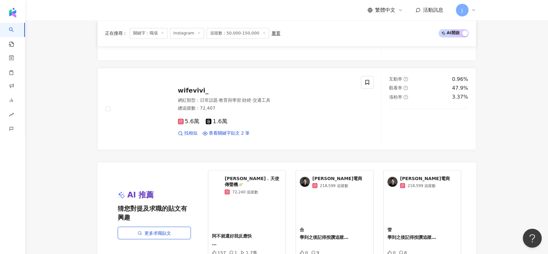
scroll to position [1355, 0]
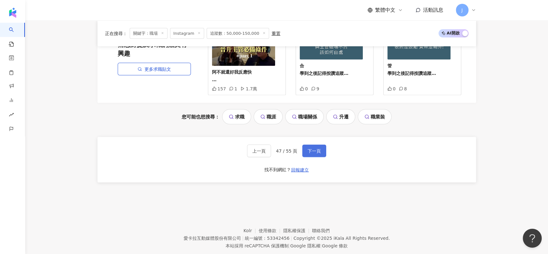
click at [316, 144] on button "下一頁" at bounding box center [314, 150] width 24 height 13
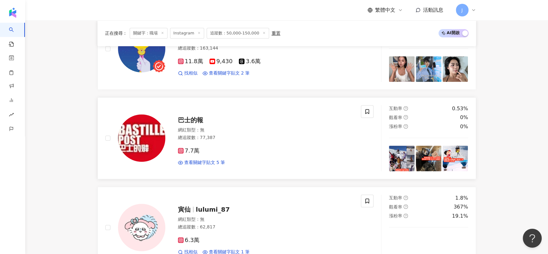
scroll to position [456, 0]
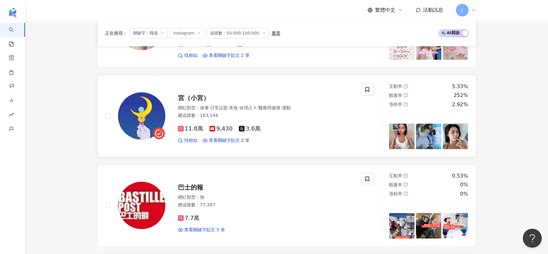
click at [192, 102] on span "宮（小宮）" at bounding box center [194, 98] width 32 height 8
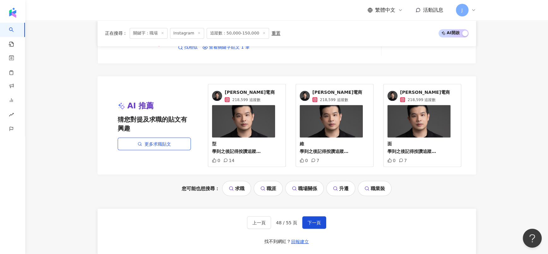
scroll to position [1355, 0]
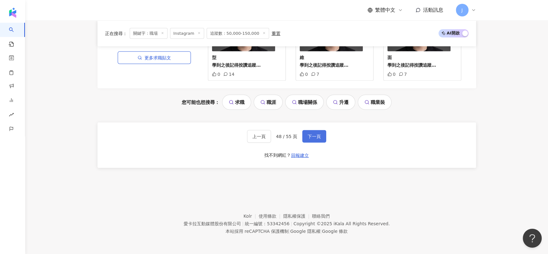
click at [308, 135] on span "下一頁" at bounding box center [314, 136] width 13 height 5
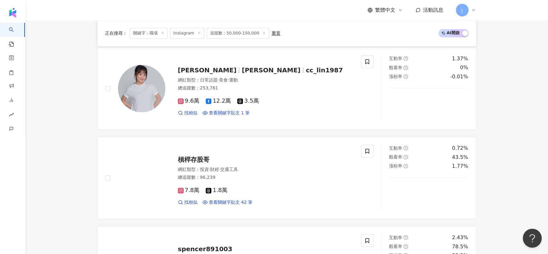
scroll to position [929, 0]
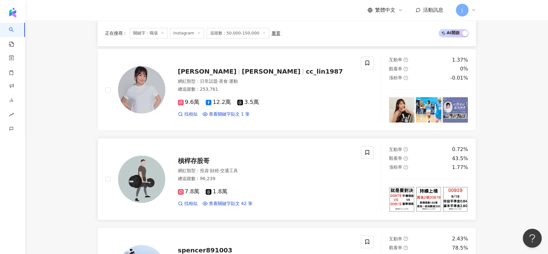
click at [201, 160] on div "槓桿存股哥 網紅類型 ： 投資 · 財經 · 交通工具 總追蹤數 ： 96,239 7.8萬 1.8萬 找相似 查看關鍵字貼文 42 筆" at bounding box center [259, 178] width 188 height 55
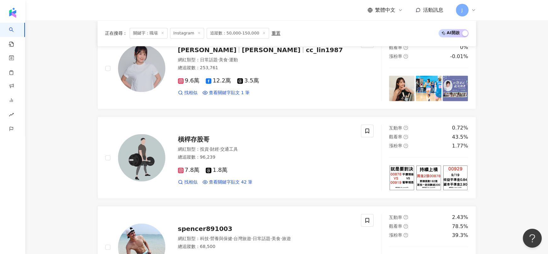
scroll to position [1355, 0]
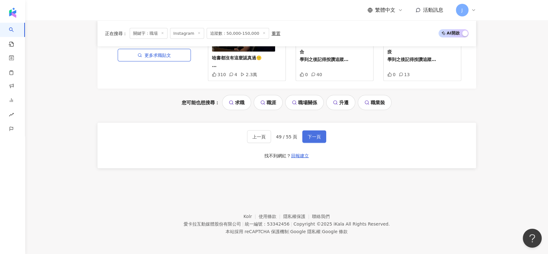
click at [319, 134] on span "下一頁" at bounding box center [314, 136] width 13 height 5
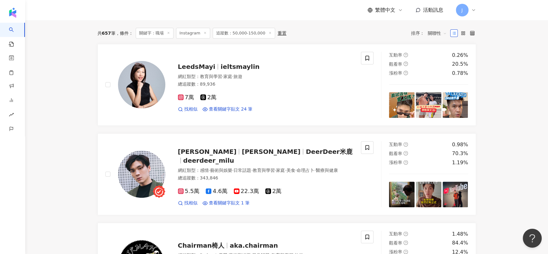
scroll to position [267, 0]
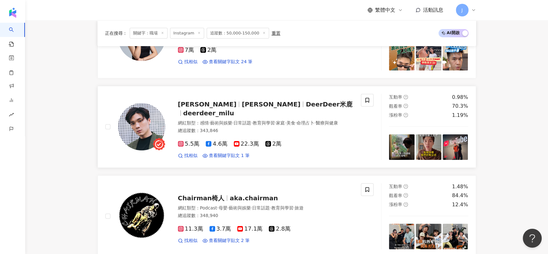
click at [234, 114] on span "deerdeer_milu" at bounding box center [208, 113] width 51 height 8
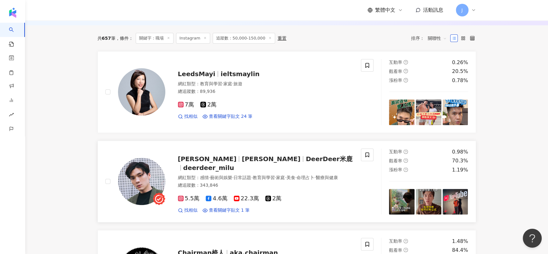
scroll to position [125, 0]
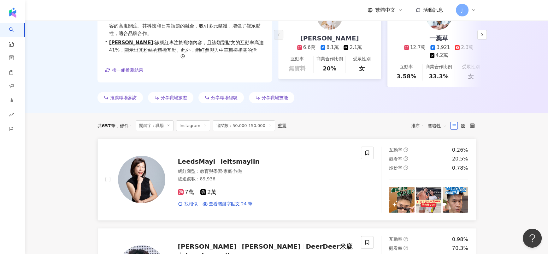
click at [208, 165] on span "LeedsMayi" at bounding box center [197, 161] width 38 height 8
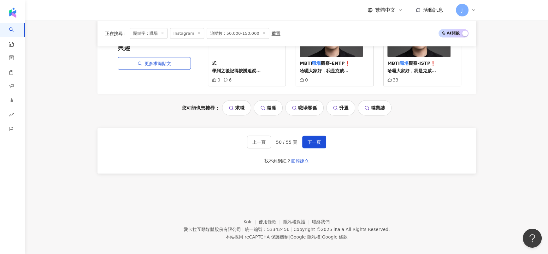
scroll to position [1355, 0]
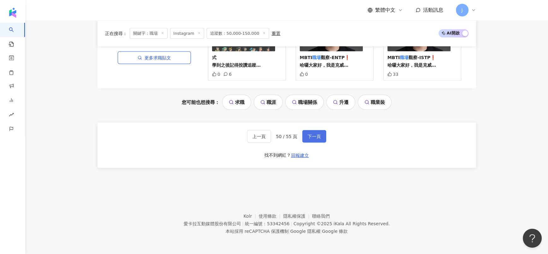
click at [312, 139] on span "下一頁" at bounding box center [314, 136] width 13 height 5
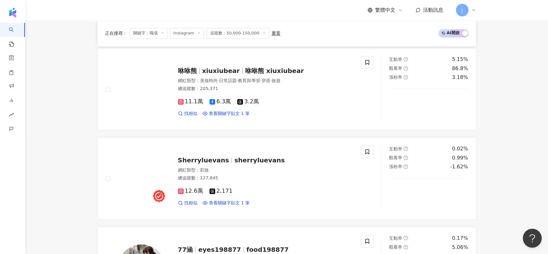
scroll to position [877, 0]
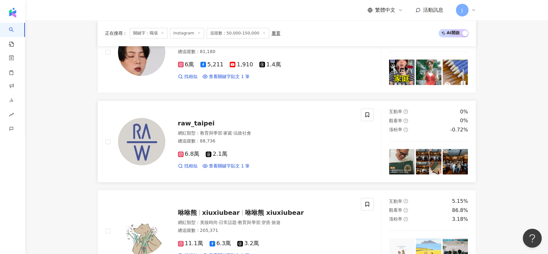
click at [203, 127] on span "raw_taipei" at bounding box center [196, 123] width 37 height 8
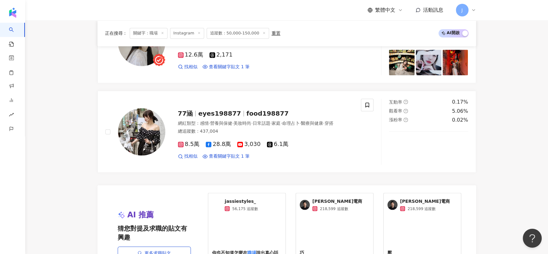
scroll to position [1355, 0]
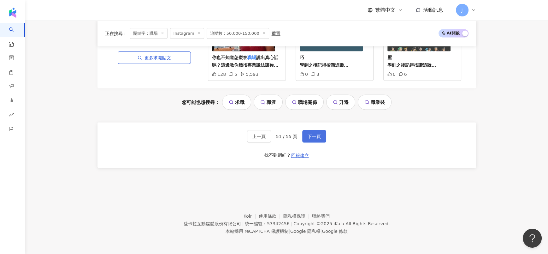
click at [316, 140] on button "下一頁" at bounding box center [314, 136] width 24 height 13
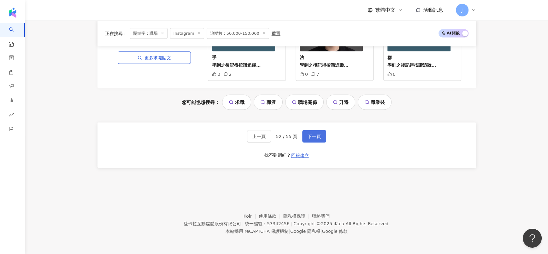
click at [311, 135] on span "下一頁" at bounding box center [314, 136] width 13 height 5
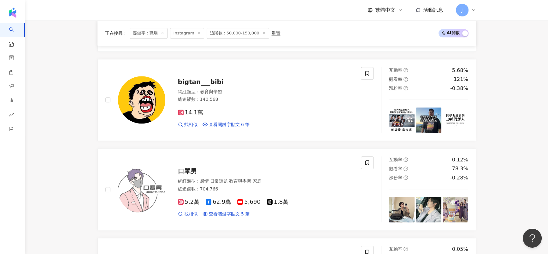
scroll to position [740, 0]
click at [213, 86] on span "bigtan___bibi" at bounding box center [201, 82] width 46 height 8
click at [192, 185] on div "網紅類型 ： 感情 · 日常話題 · 教育與學習 · 家庭" at bounding box center [266, 181] width 176 height 6
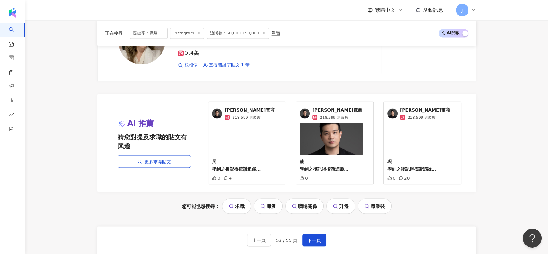
scroll to position [1307, 0]
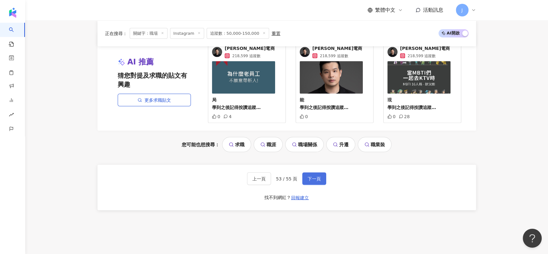
click at [316, 181] on span "下一頁" at bounding box center [314, 178] width 13 height 5
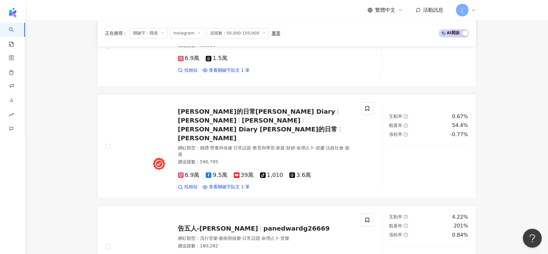
scroll to position [1365, 0]
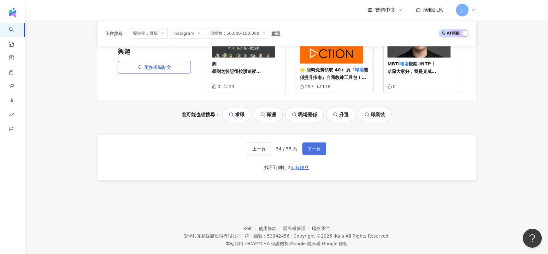
click at [320, 142] on button "下一頁" at bounding box center [314, 148] width 24 height 13
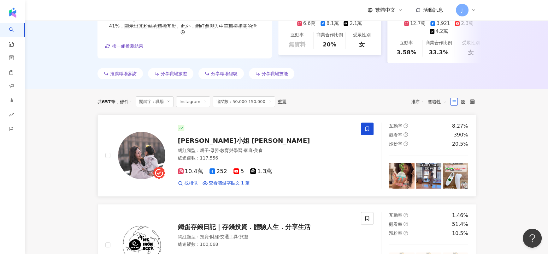
scroll to position [189, 0]
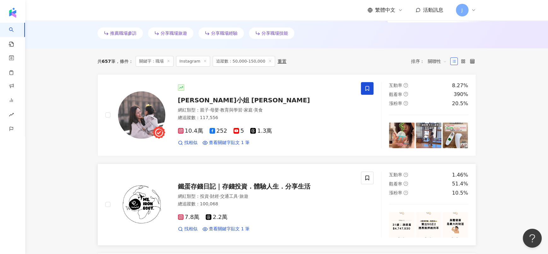
click at [275, 190] on span "鐵蛋存錢日記｜存錢投資．體驗人生．分享生活" at bounding box center [244, 186] width 132 height 8
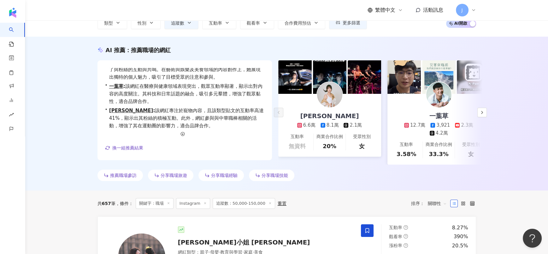
scroll to position [15, 0]
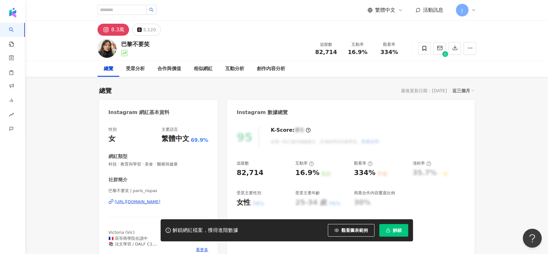
click at [160, 169] on div "[URL][DOMAIN_NAME]" at bounding box center [138, 202] width 46 height 6
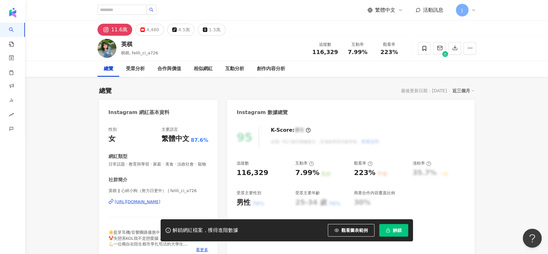
click at [144, 169] on div "[URL][DOMAIN_NAME]" at bounding box center [138, 202] width 46 height 6
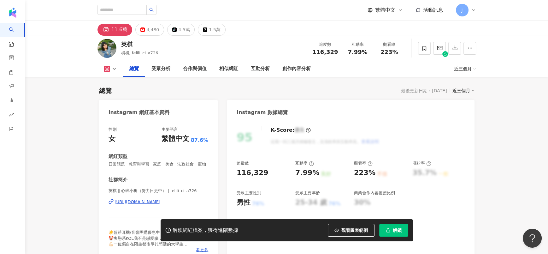
scroll to position [47, 0]
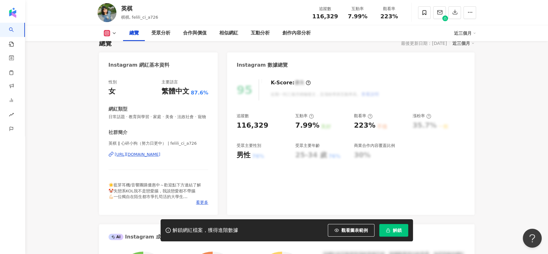
click at [161, 157] on div "[URL][DOMAIN_NAME]" at bounding box center [138, 154] width 46 height 6
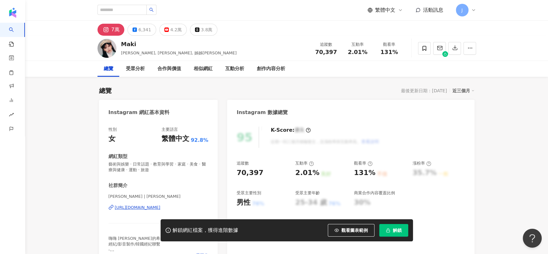
click at [157, 169] on div "https://www.instagram.com/makihagami/" at bounding box center [138, 207] width 46 height 6
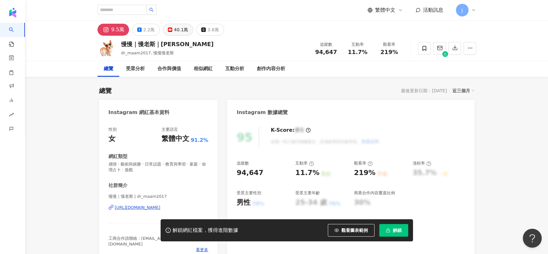
click at [171, 34] on button "40.1萬" at bounding box center [178, 30] width 30 height 12
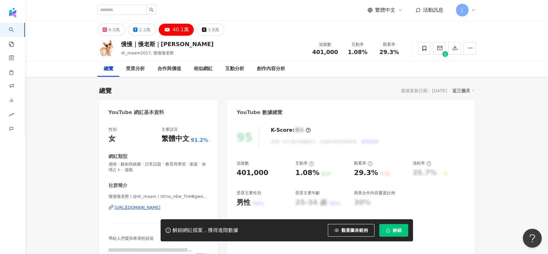
click at [161, 169] on div "https://www.youtube.com/channel/UCns_nEw_TnHBgwoASYugWiw" at bounding box center [138, 207] width 46 height 6
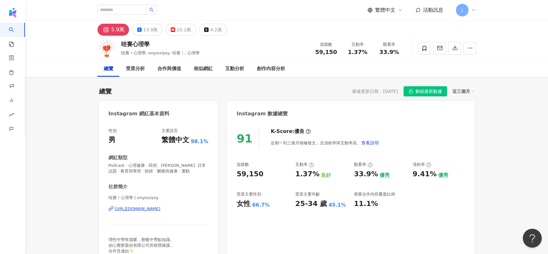
click at [132, 207] on div "[URL][DOMAIN_NAME]" at bounding box center [138, 209] width 46 height 6
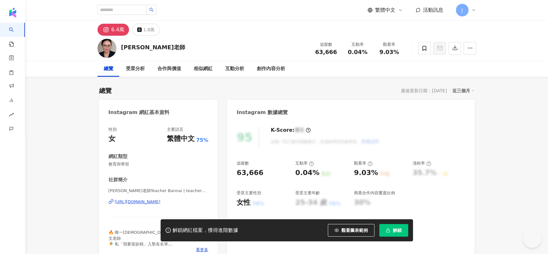
click at [130, 169] on div "[URL][DOMAIN_NAME]" at bounding box center [138, 202] width 46 height 6
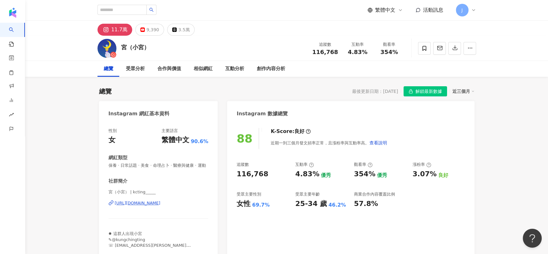
click at [142, 169] on div "https://www.instagram.com/kcting_____/" at bounding box center [138, 203] width 46 height 6
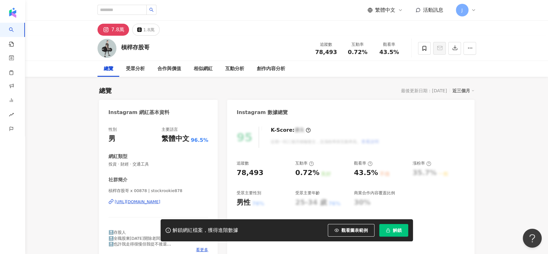
click at [161, 169] on div "https://www.instagram.com/stockrookie878/" at bounding box center [138, 202] width 46 height 6
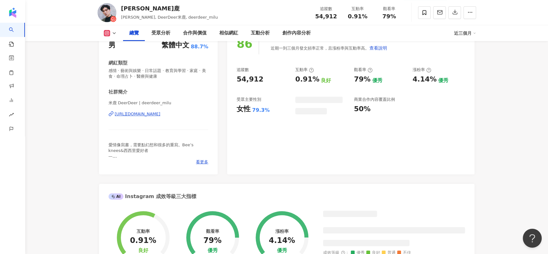
click at [179, 118] on div "米鹿 DeerDeer | deerdeer_milu https://www.instagram.com/deerdeer_milu/" at bounding box center [159, 118] width 100 height 37
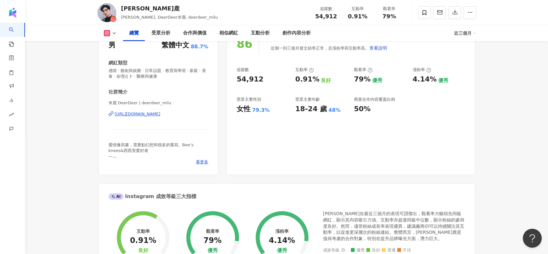
click at [161, 115] on div "https://www.instagram.com/deerdeer_milu/" at bounding box center [138, 114] width 46 height 6
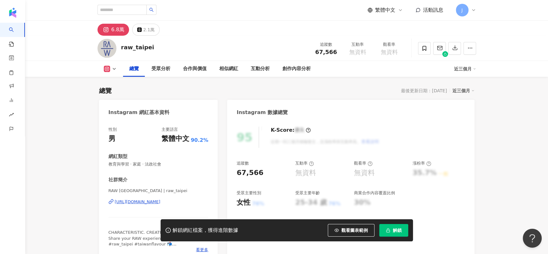
click at [128, 169] on div "https://www.instagram.com/raw_taipei/" at bounding box center [138, 202] width 46 height 6
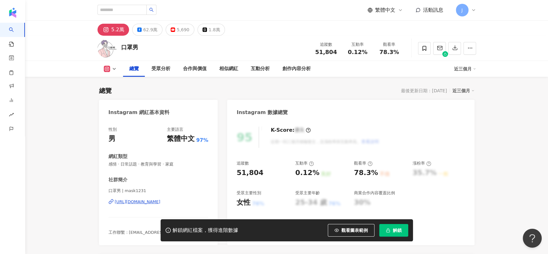
click at [155, 206] on div "口罩男 | mask1231 https://www.instagram.com/mask1231/" at bounding box center [159, 206] width 100 height 37
click at [151, 203] on div "https://www.instagram.com/mask1231/" at bounding box center [138, 202] width 46 height 6
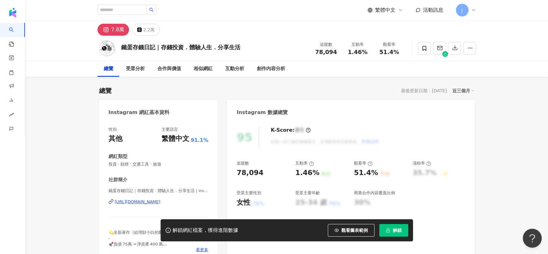
click at [161, 169] on div "https://www.instagram.com/ironeggydiary/" at bounding box center [138, 202] width 46 height 6
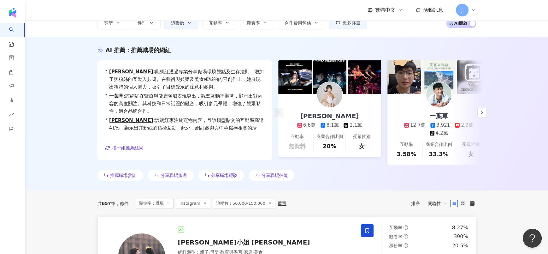
scroll to position [15, 0]
